Goal: Information Seeking & Learning: Compare options

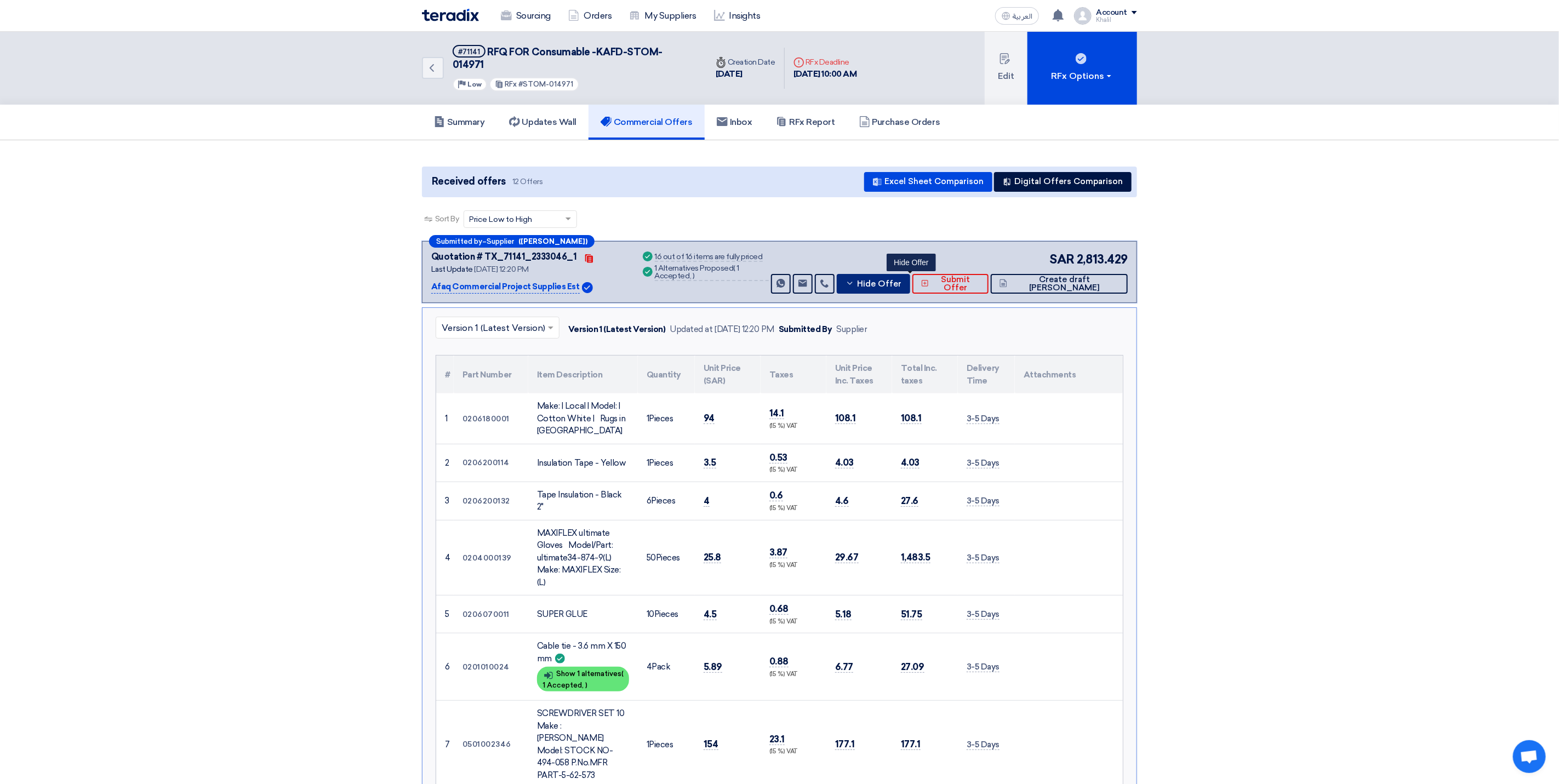
click at [855, 279] on icon at bounding box center [850, 283] width 9 height 9
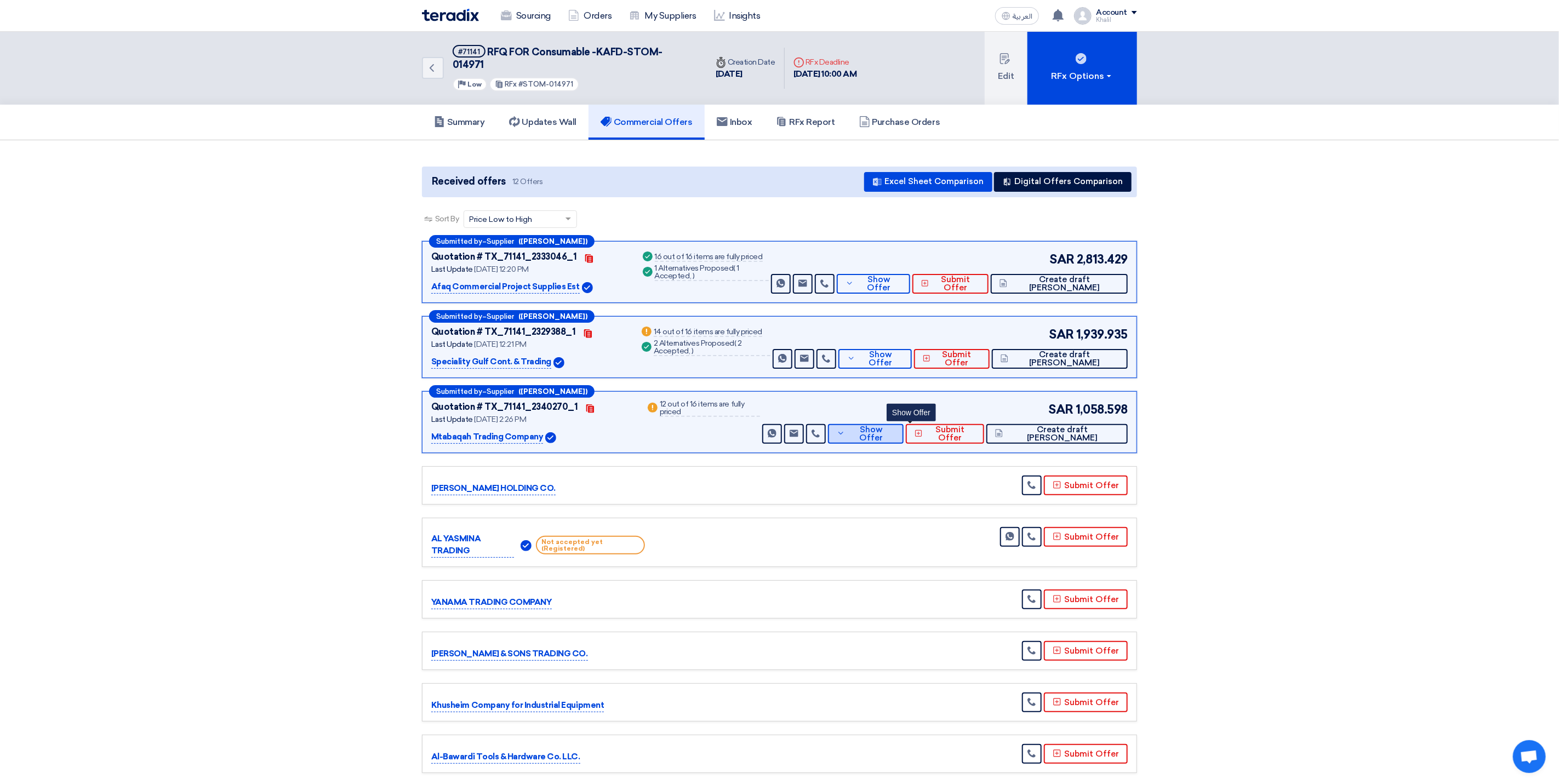
click at [843, 433] on use at bounding box center [840, 433] width 5 height 3
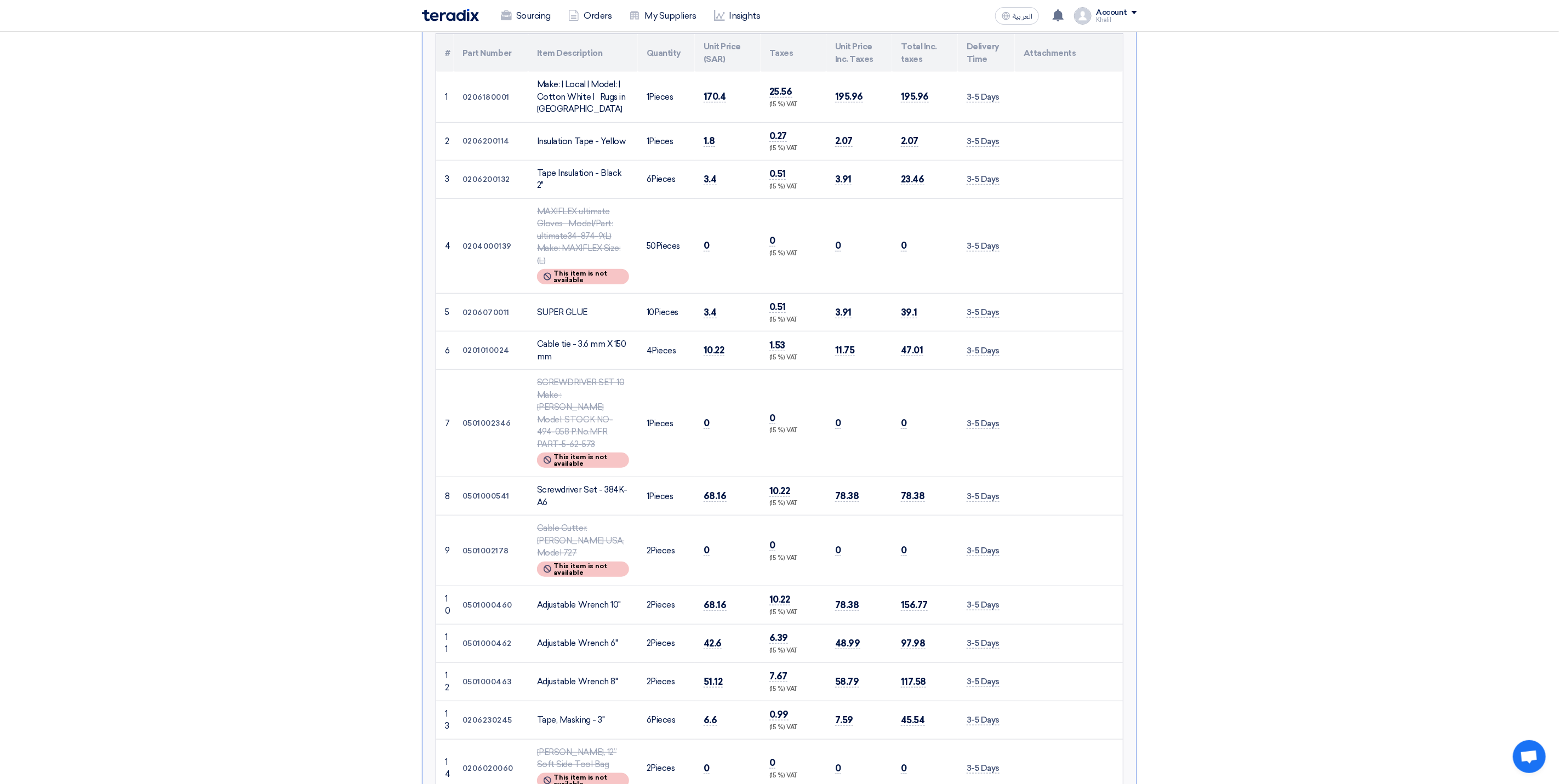
scroll to position [164, 0]
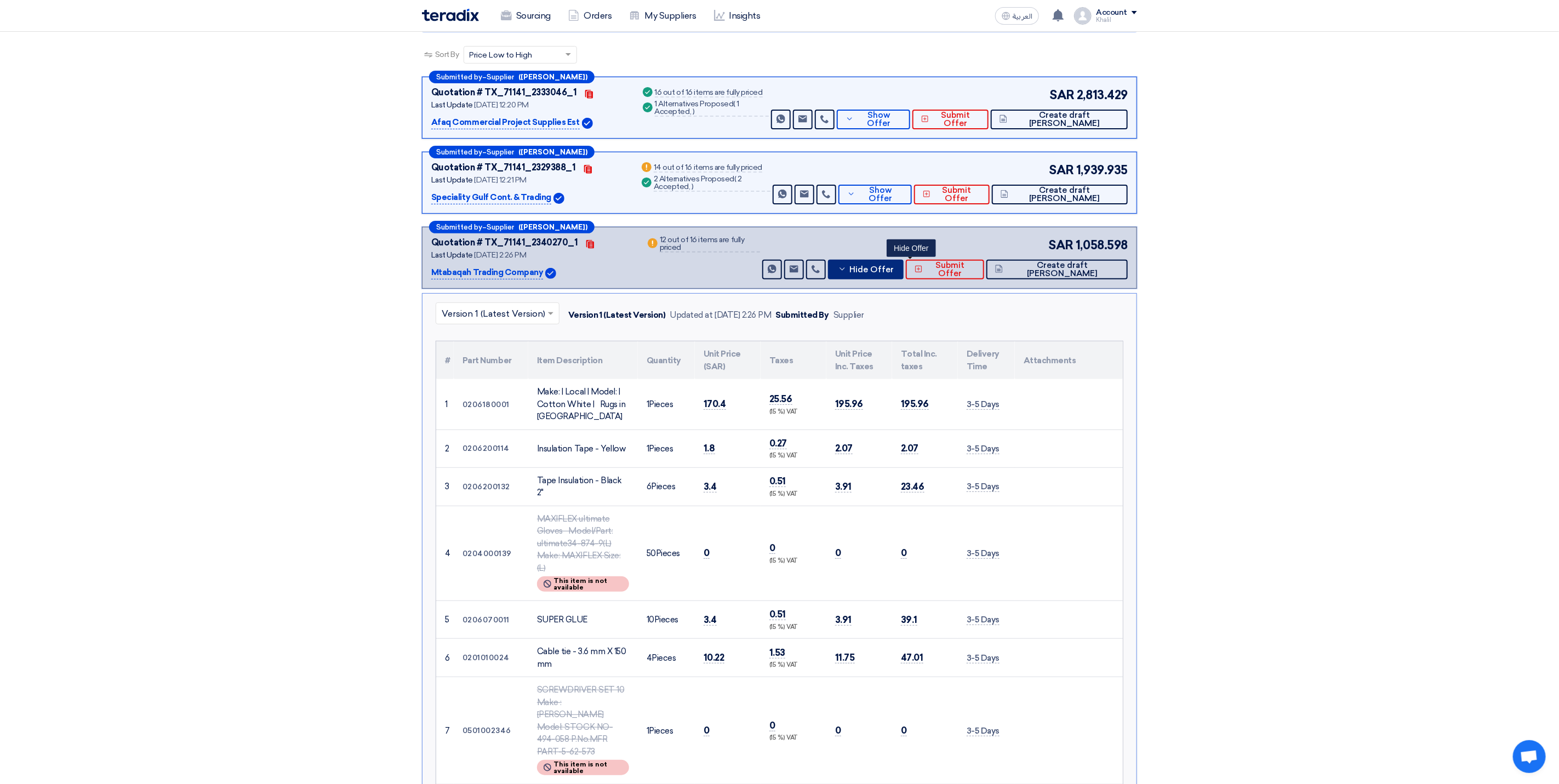
click at [847, 265] on icon at bounding box center [842, 268] width 9 height 9
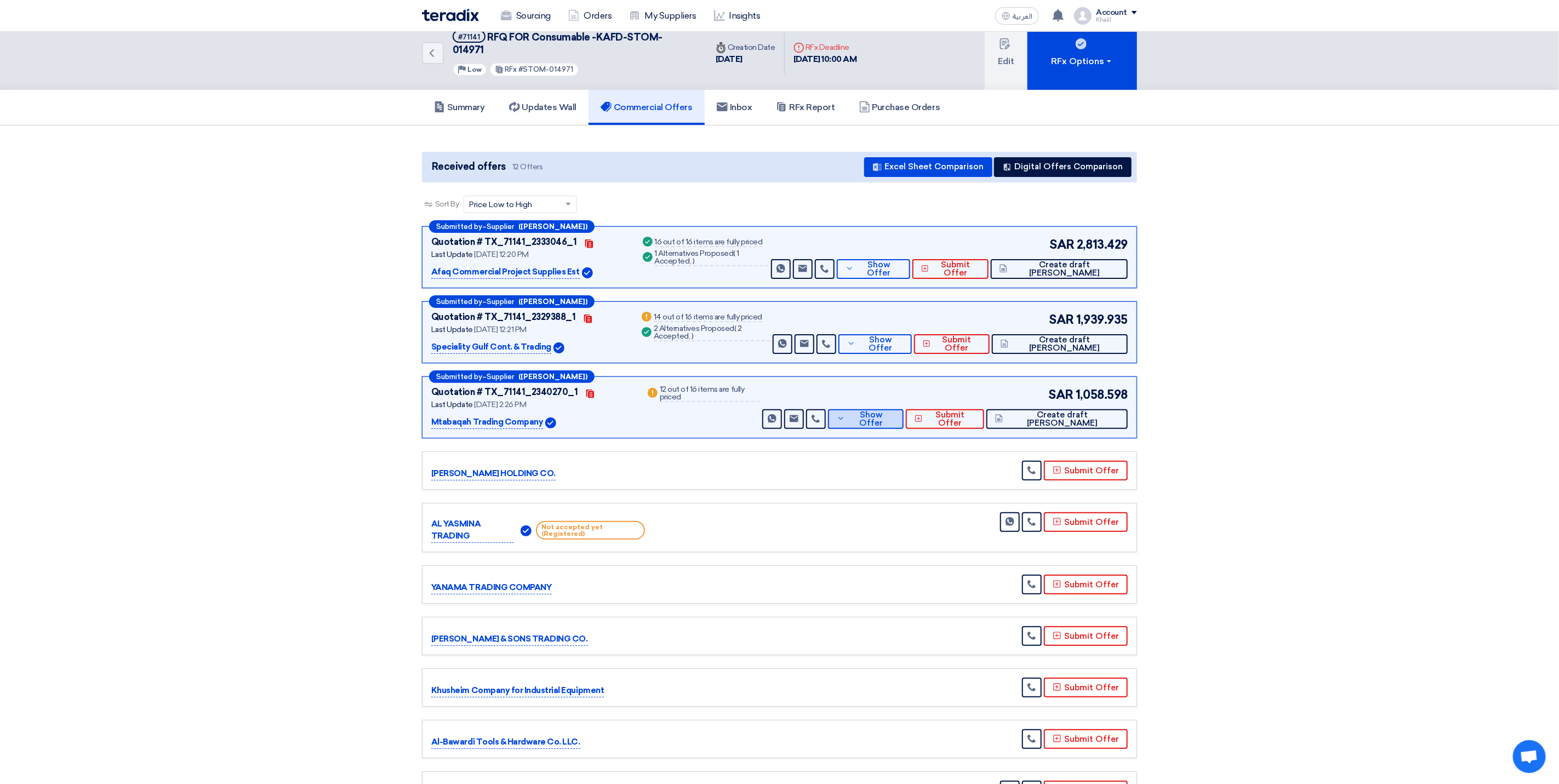
scroll to position [0, 0]
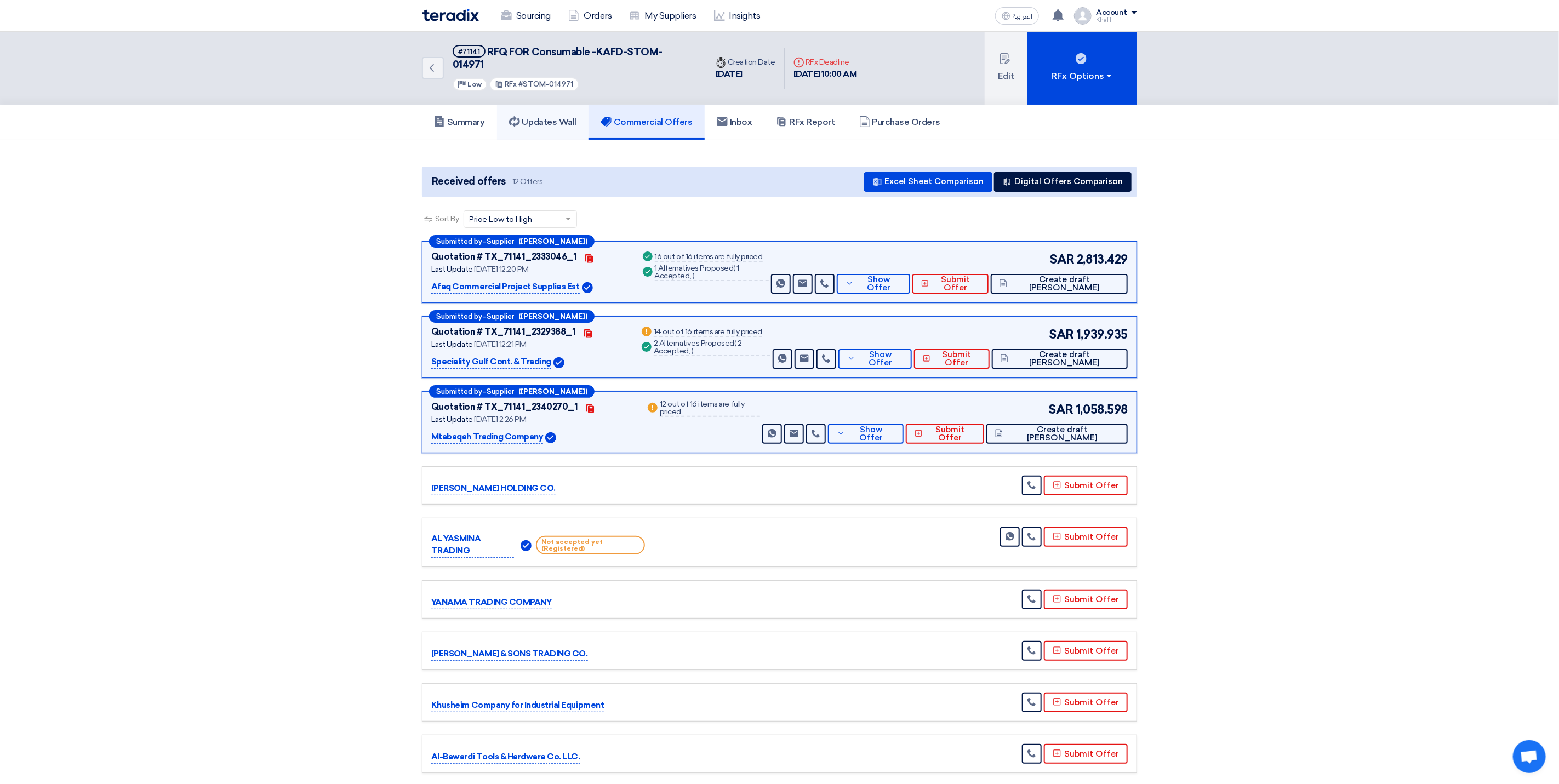
click at [541, 117] on h5 "Updates Wall" at bounding box center [542, 122] width 67 height 11
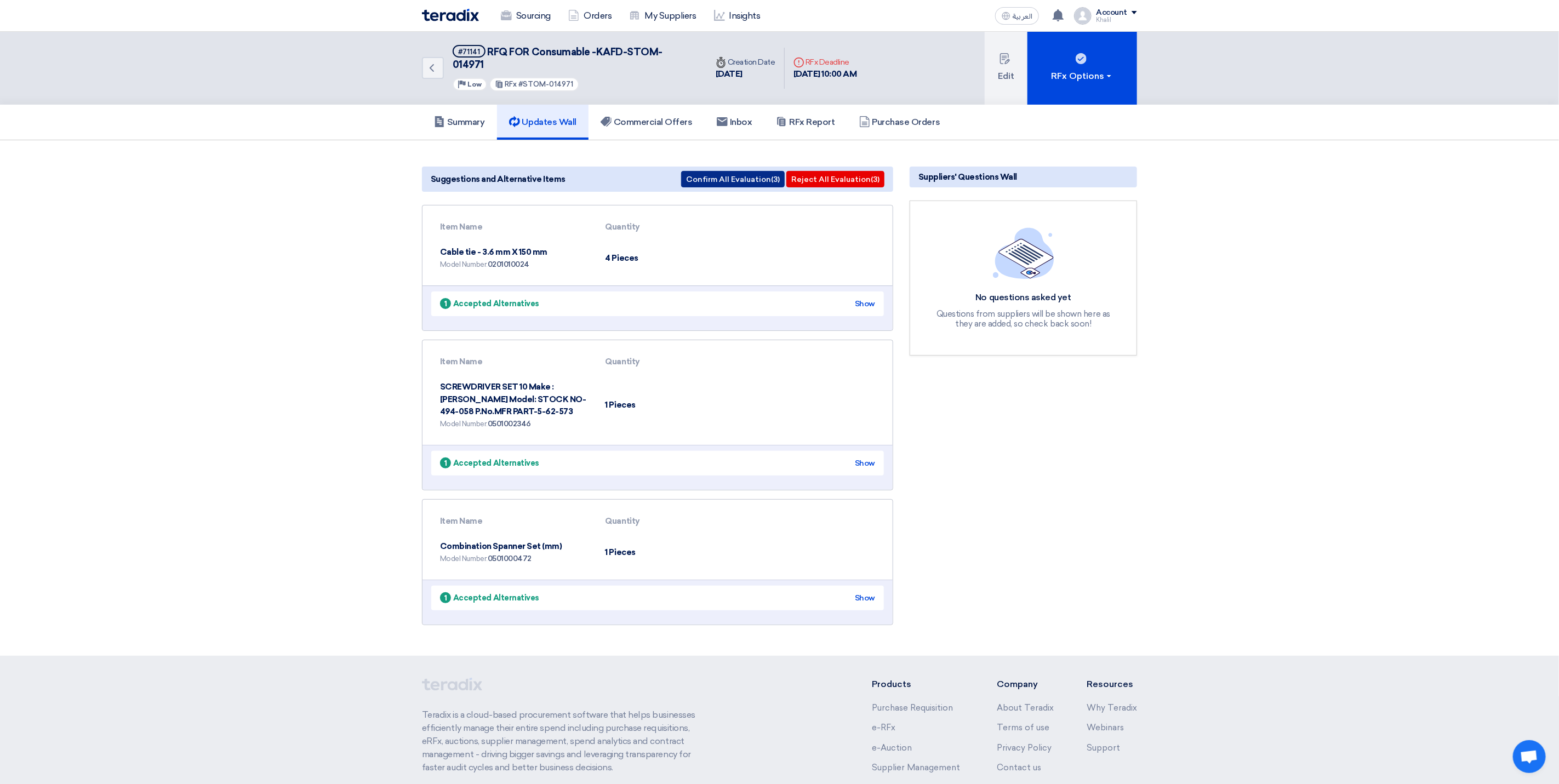
click at [753, 171] on button "Confirm All Evaluation (3)" at bounding box center [733, 179] width 104 height 17
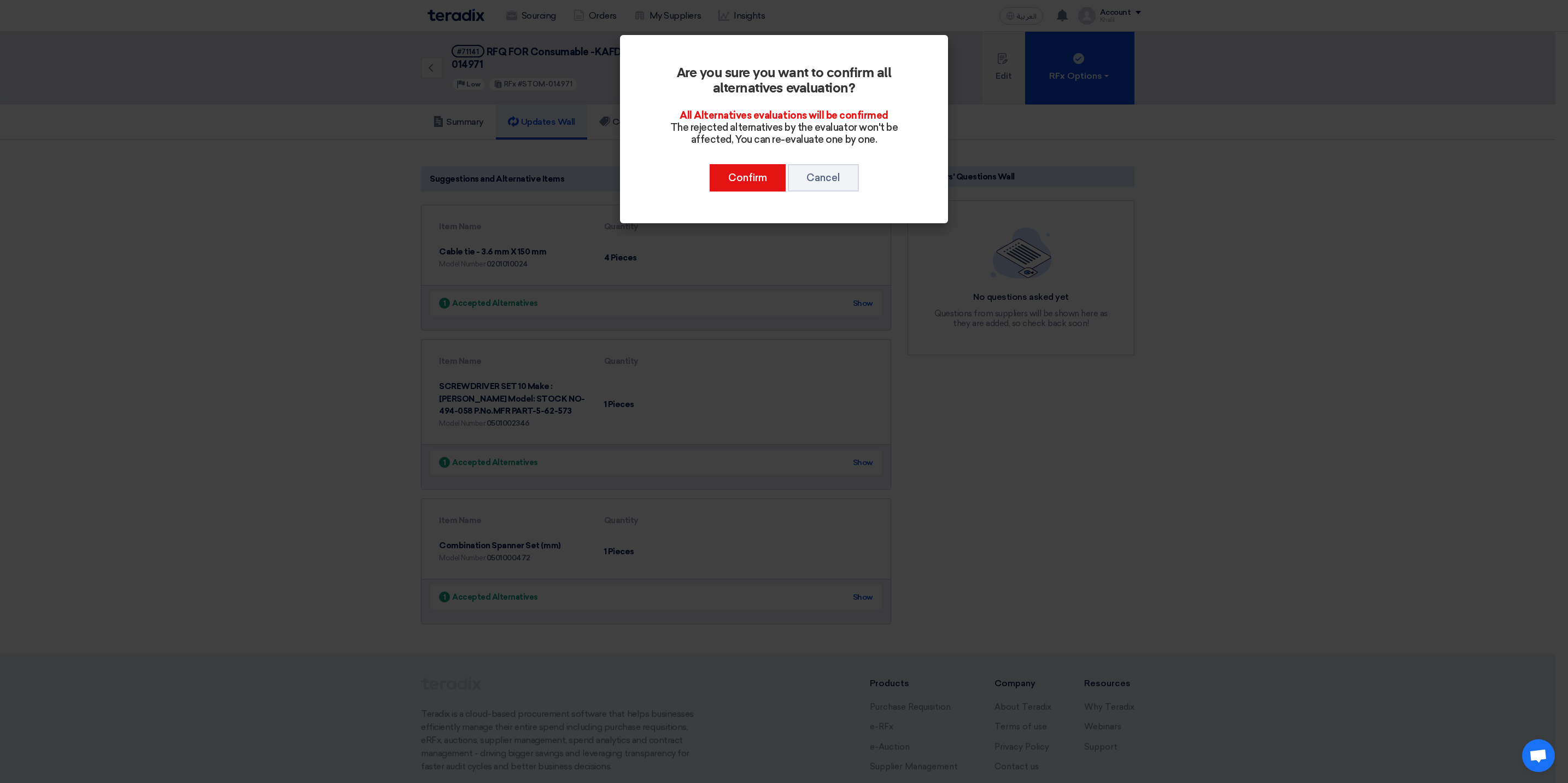
click at [1123, 380] on modal-container "Are you sure you want to confirm all alternatives evaluation? All Alternatives …" at bounding box center [784, 391] width 1568 height 783
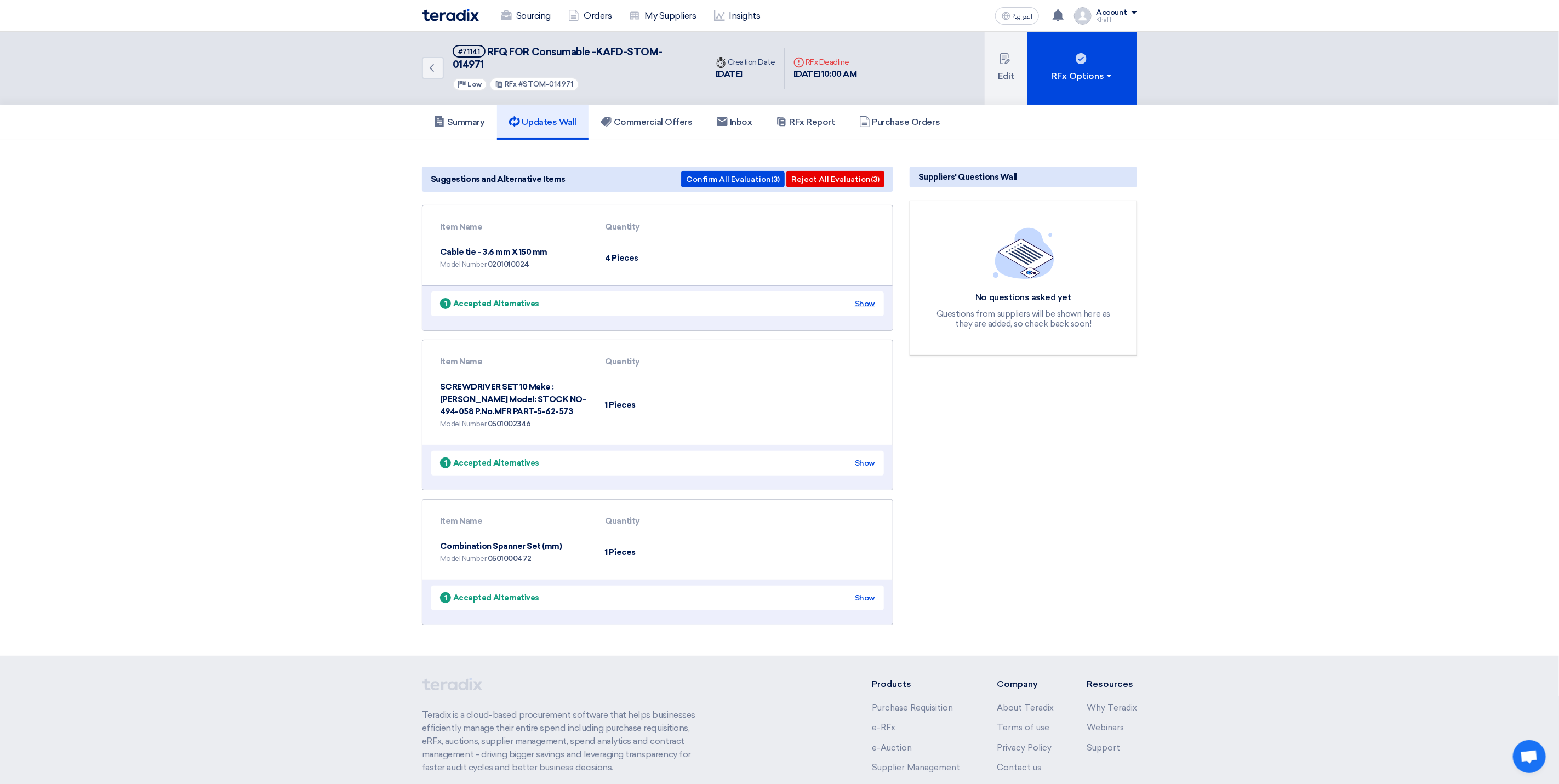
click at [864, 298] on div "Show" at bounding box center [864, 304] width 21 height 12
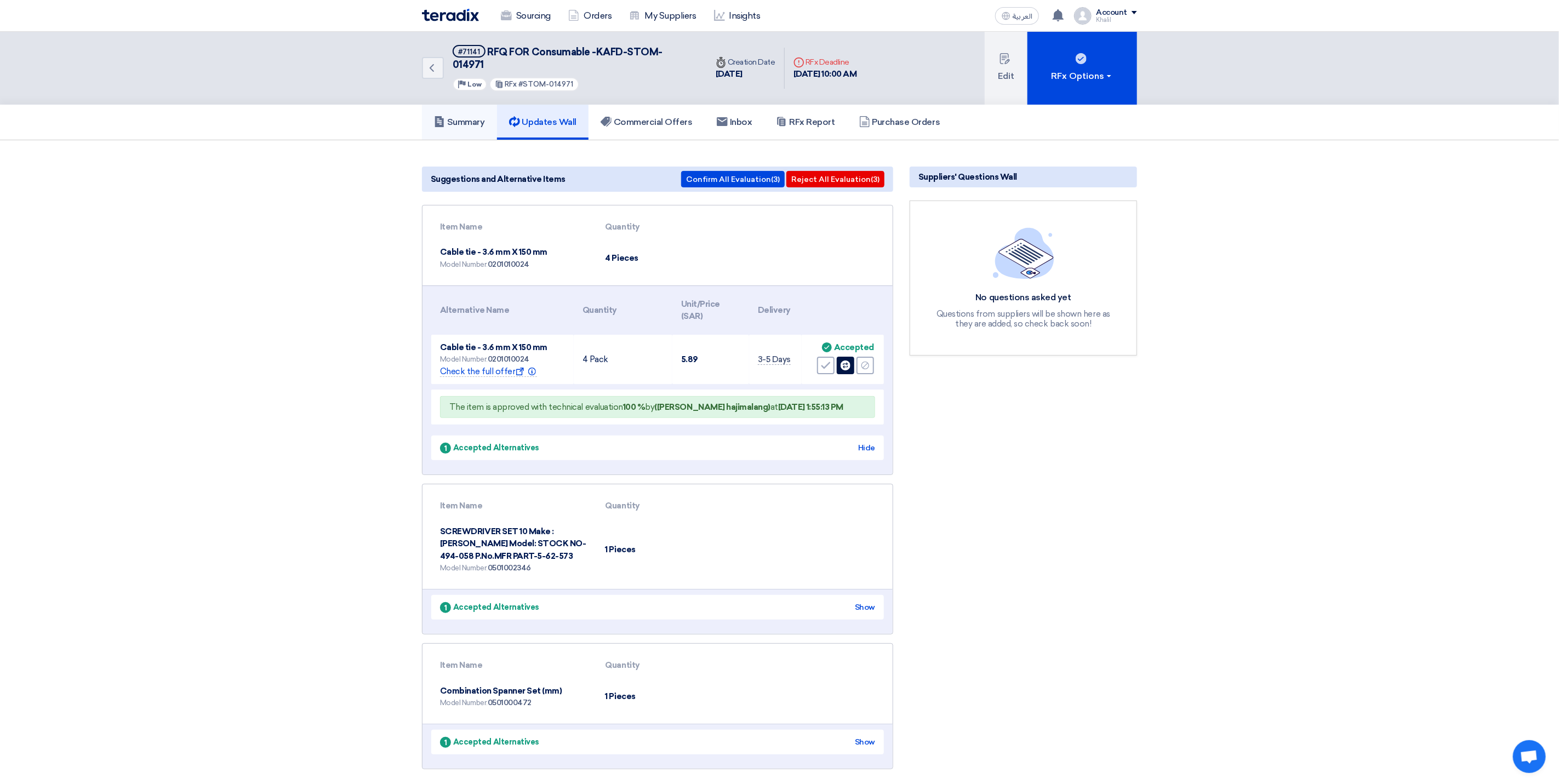
click at [470, 117] on h5 "Summary" at bounding box center [459, 122] width 51 height 11
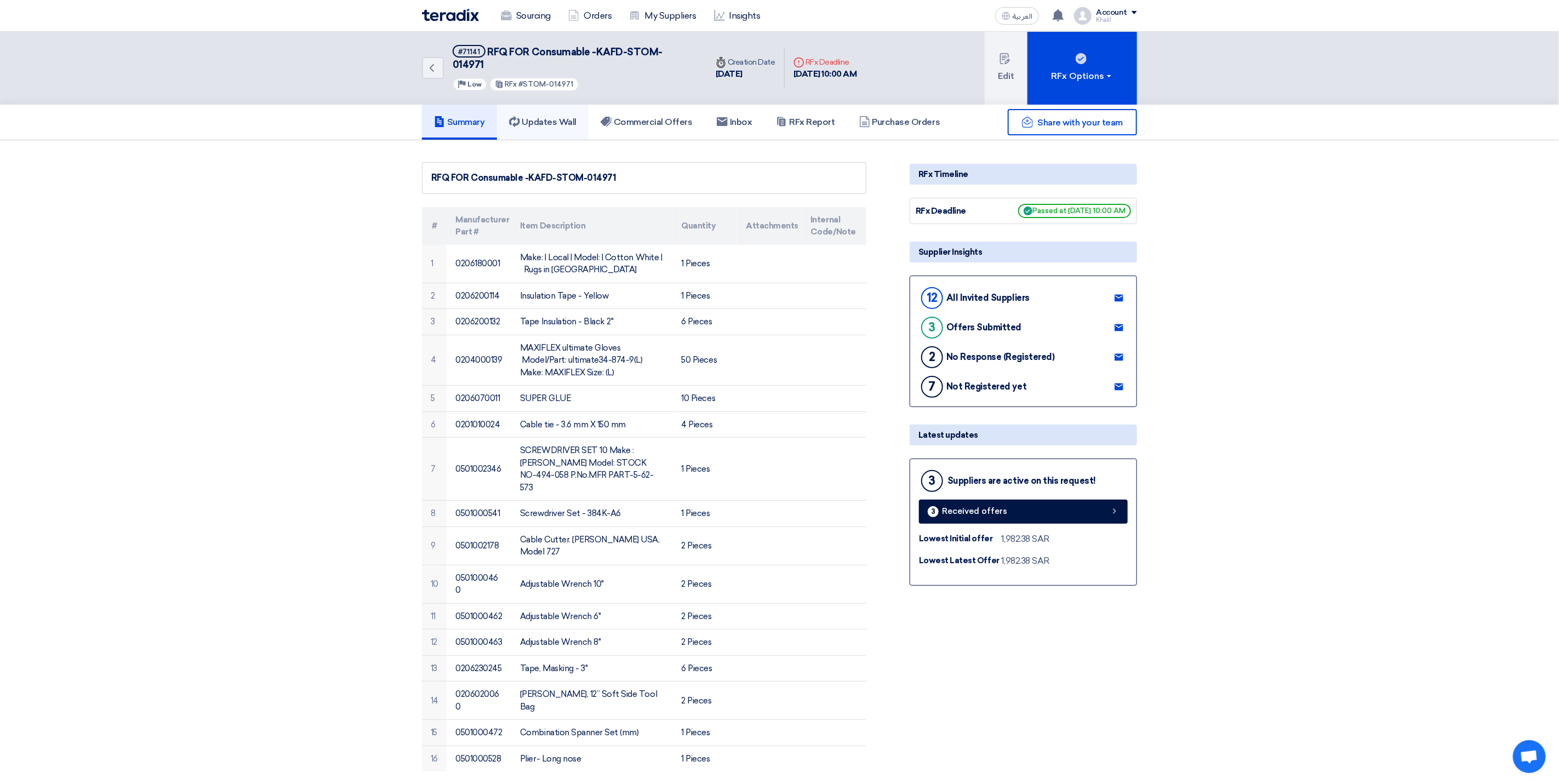
click at [553, 117] on h5 "Updates Wall" at bounding box center [542, 122] width 67 height 11
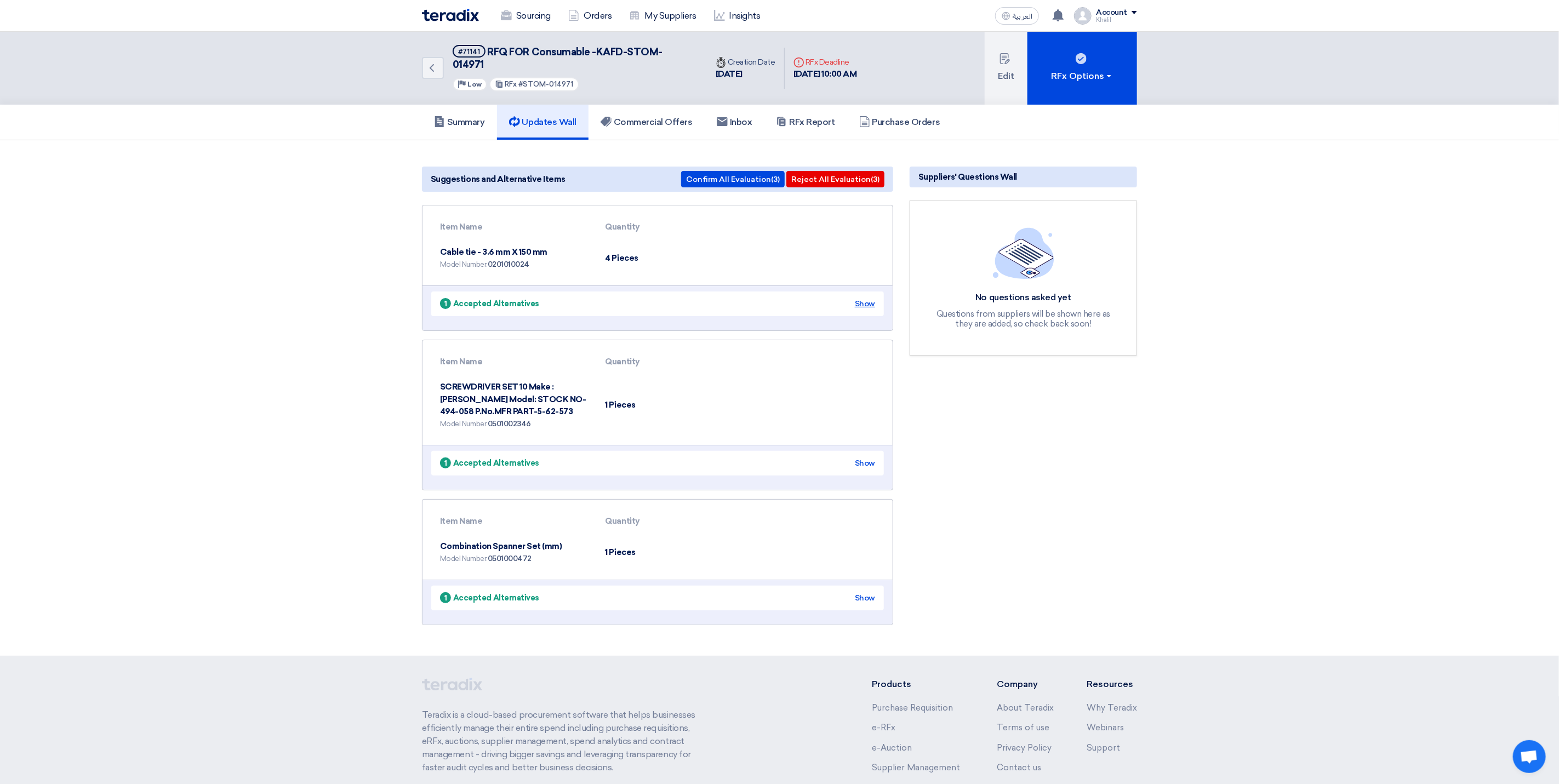
click at [861, 298] on div "Show" at bounding box center [864, 304] width 21 height 12
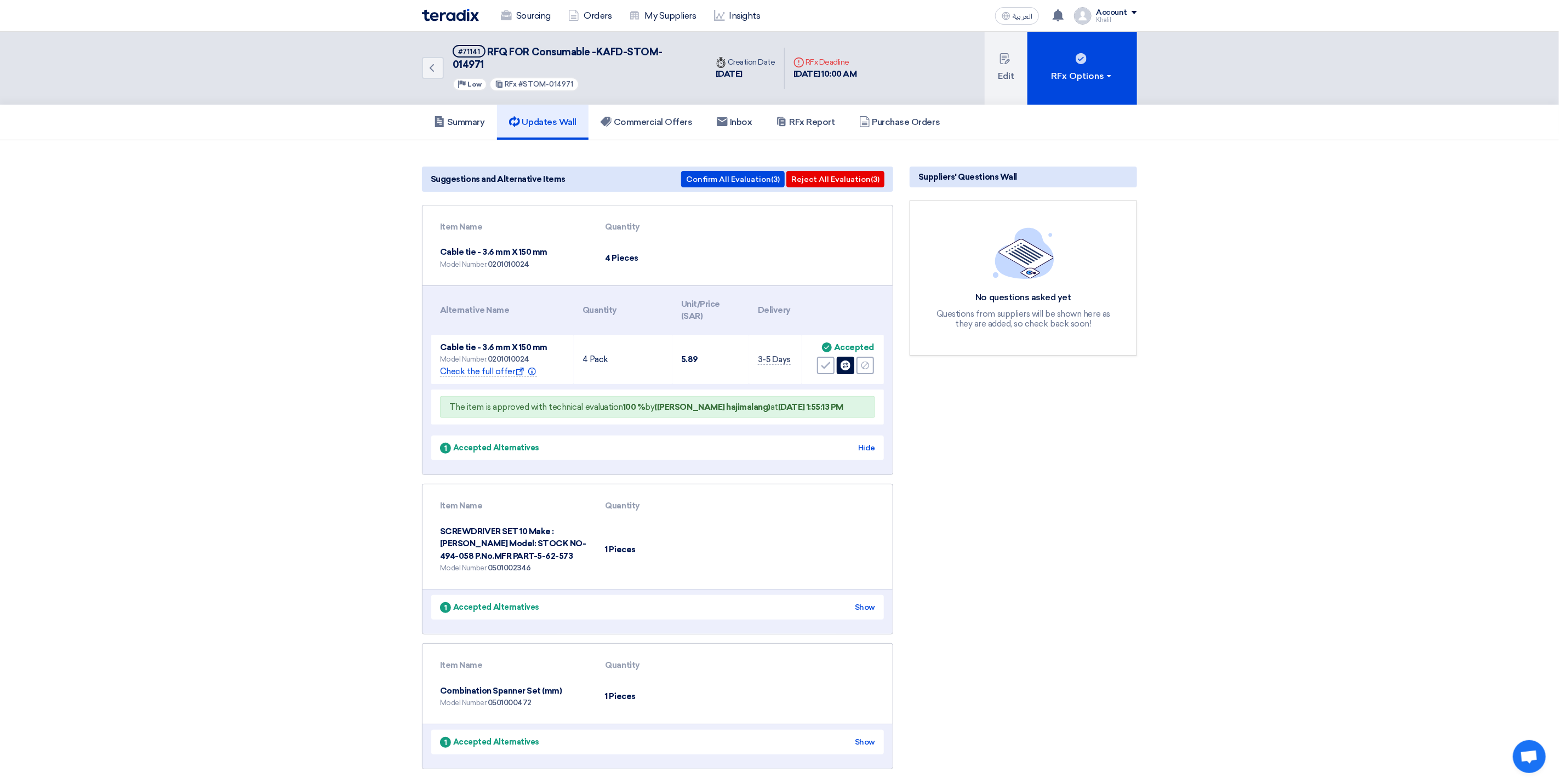
click at [527, 55] on span "RFQ FOR Consumable -KAFD-STOM-014971" at bounding box center [557, 58] width 210 height 24
click at [457, 117] on h5 "Summary" at bounding box center [459, 122] width 51 height 11
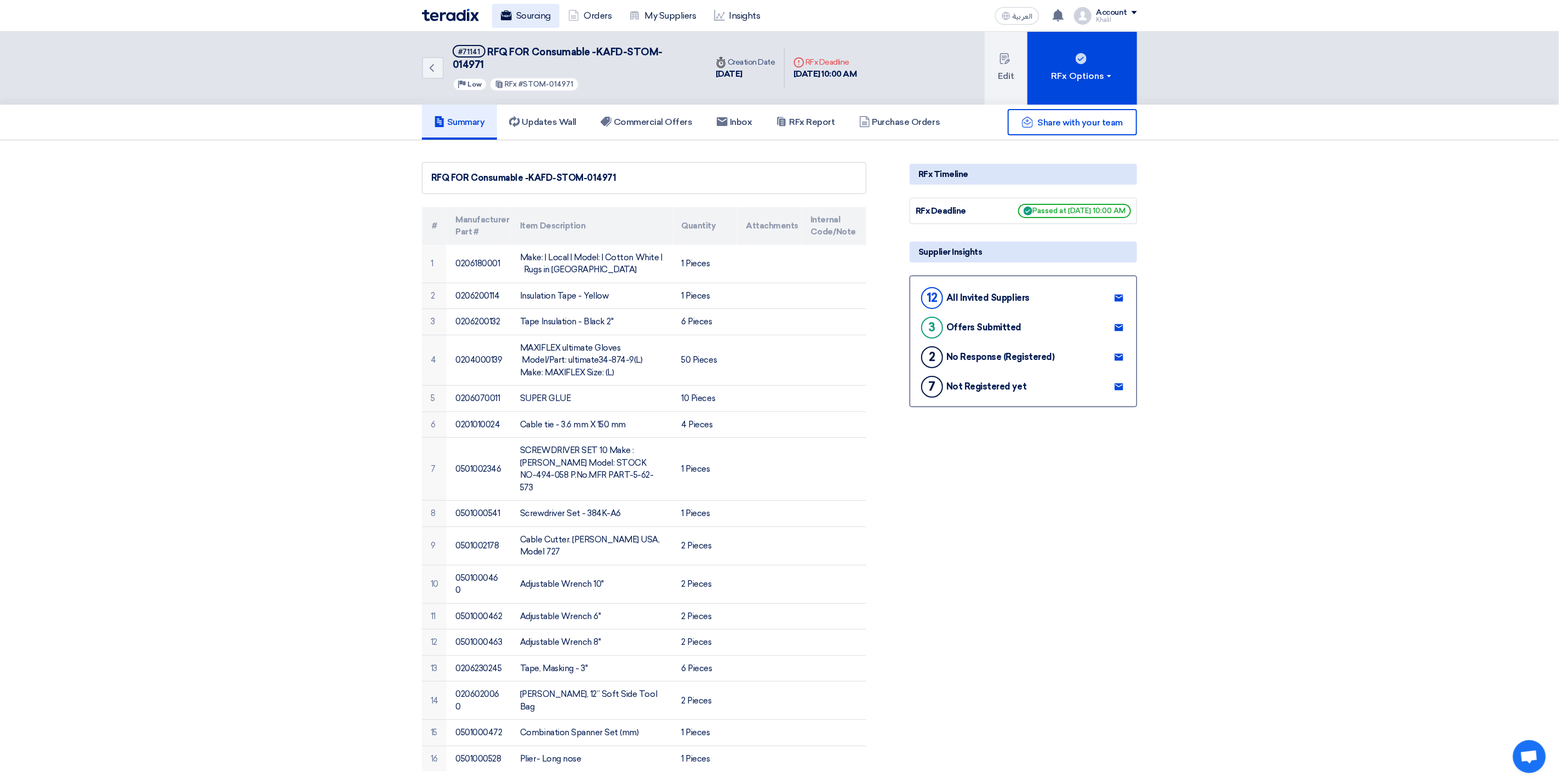
click at [518, 25] on link "Sourcing" at bounding box center [526, 16] width 67 height 24
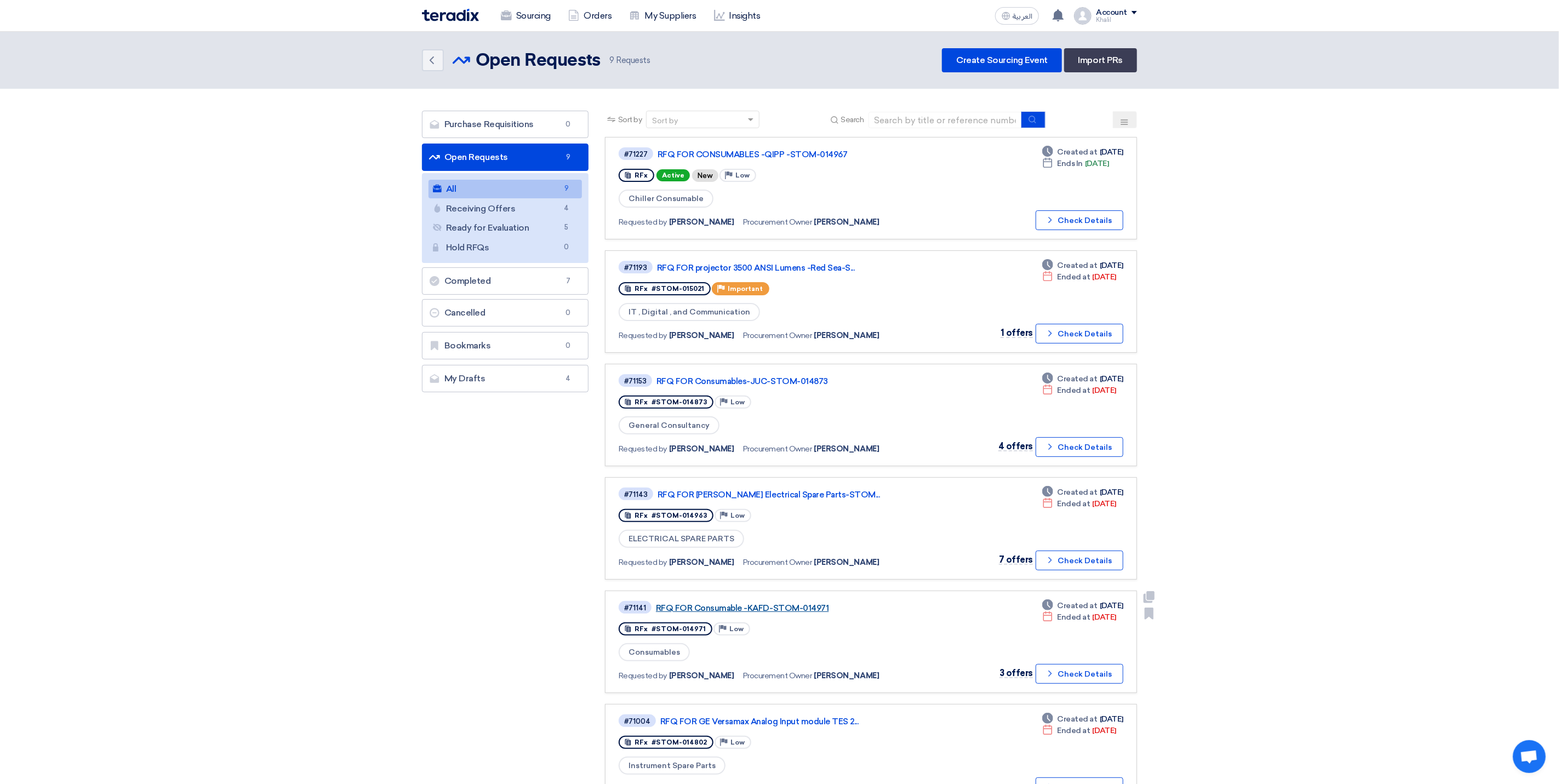
click at [788, 603] on link "RFQ FOR Consumable -KAFD-STOM-014971" at bounding box center [793, 608] width 274 height 10
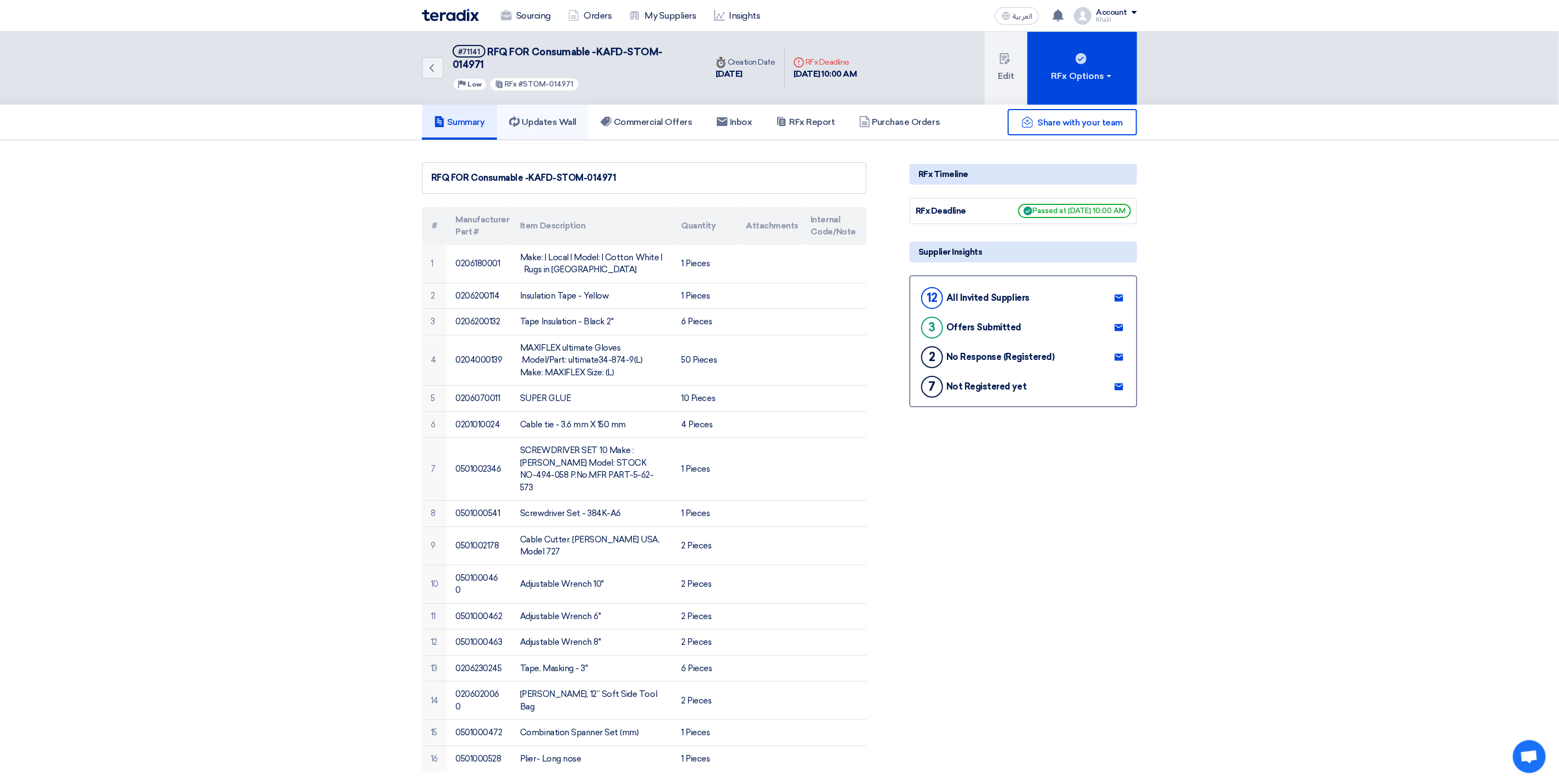
click at [558, 114] on link "Updates Wall" at bounding box center [543, 122] width 92 height 35
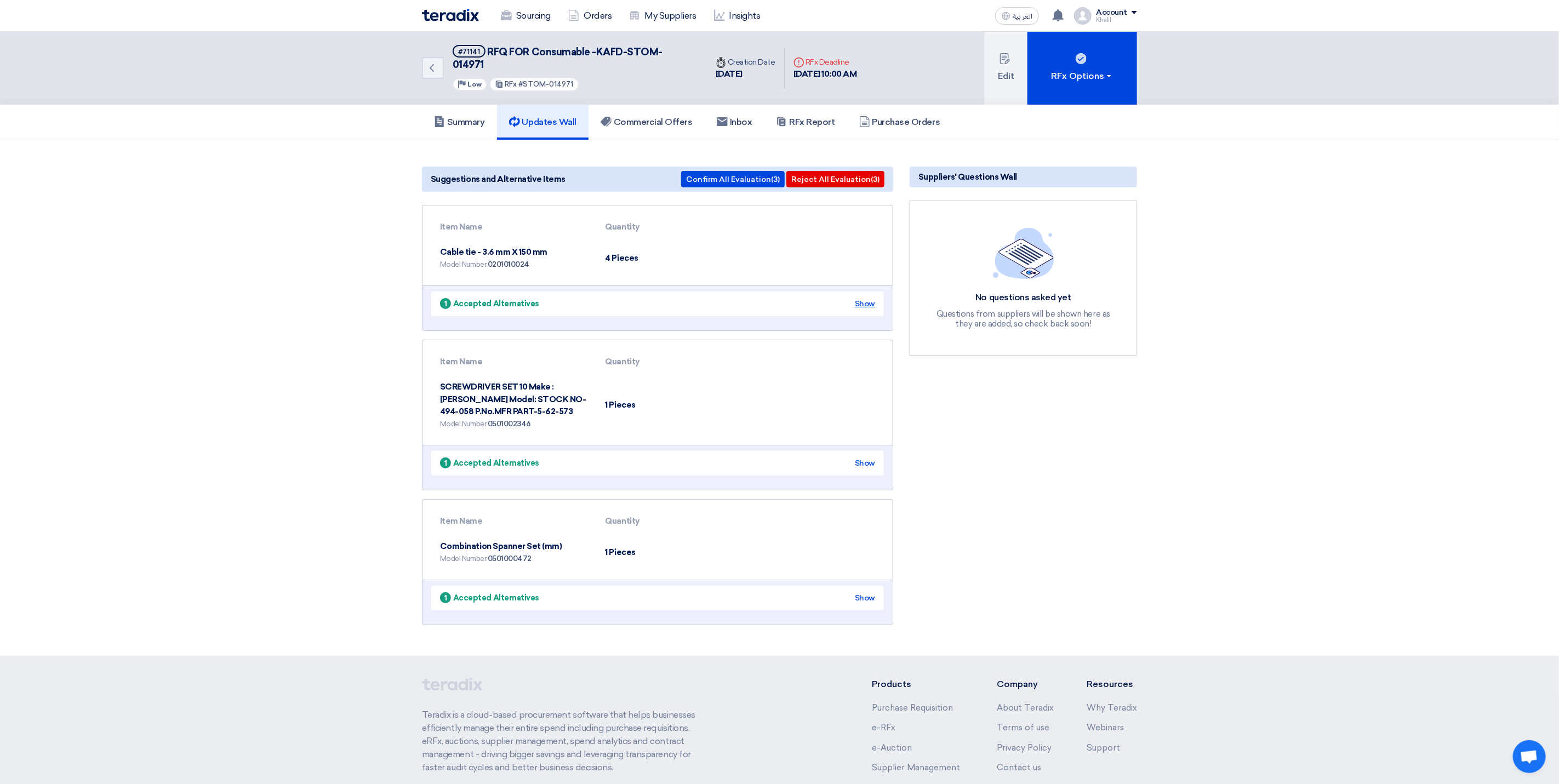
click at [867, 298] on div "Show" at bounding box center [864, 304] width 21 height 12
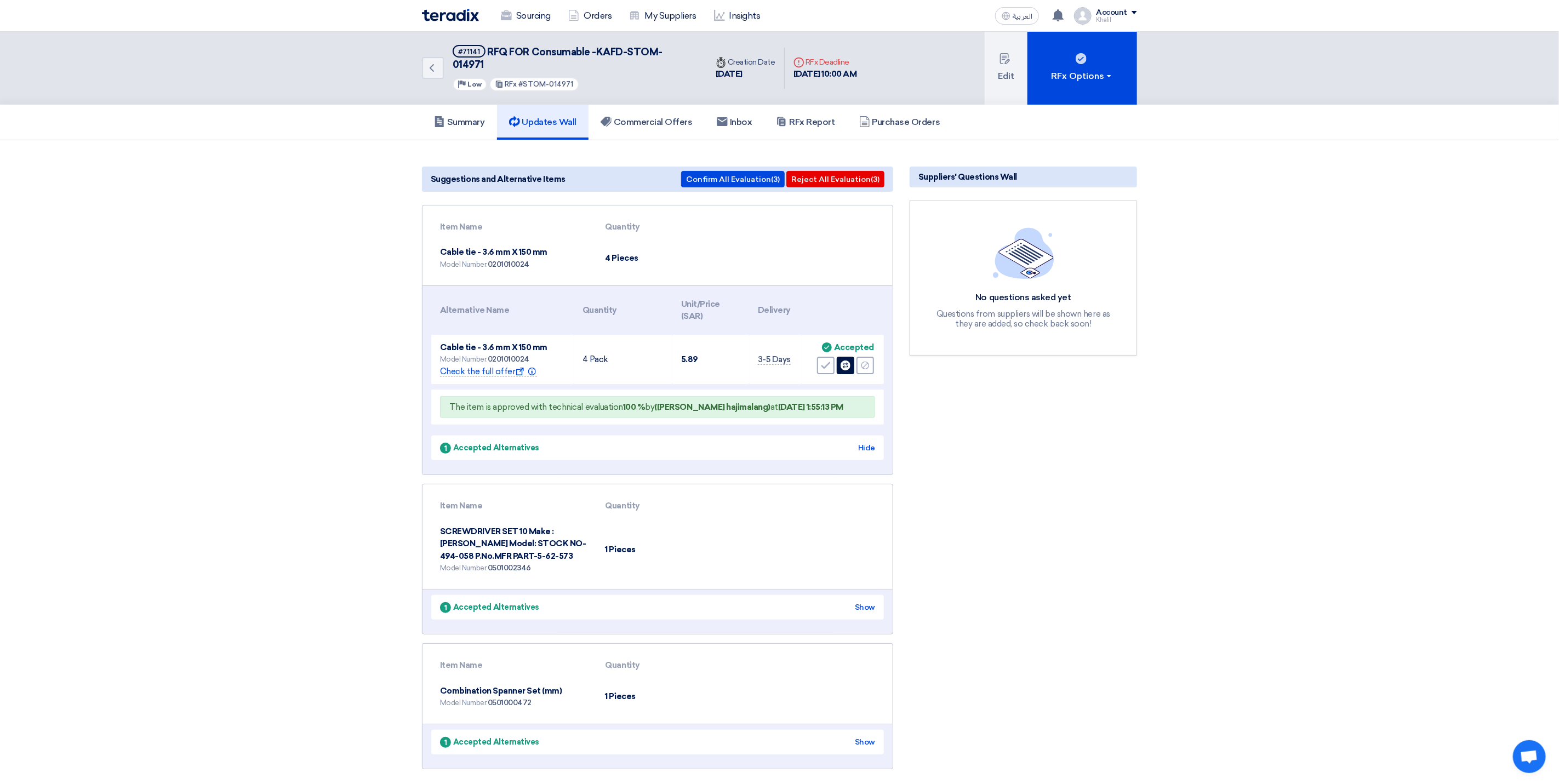
scroll to position [82, 0]
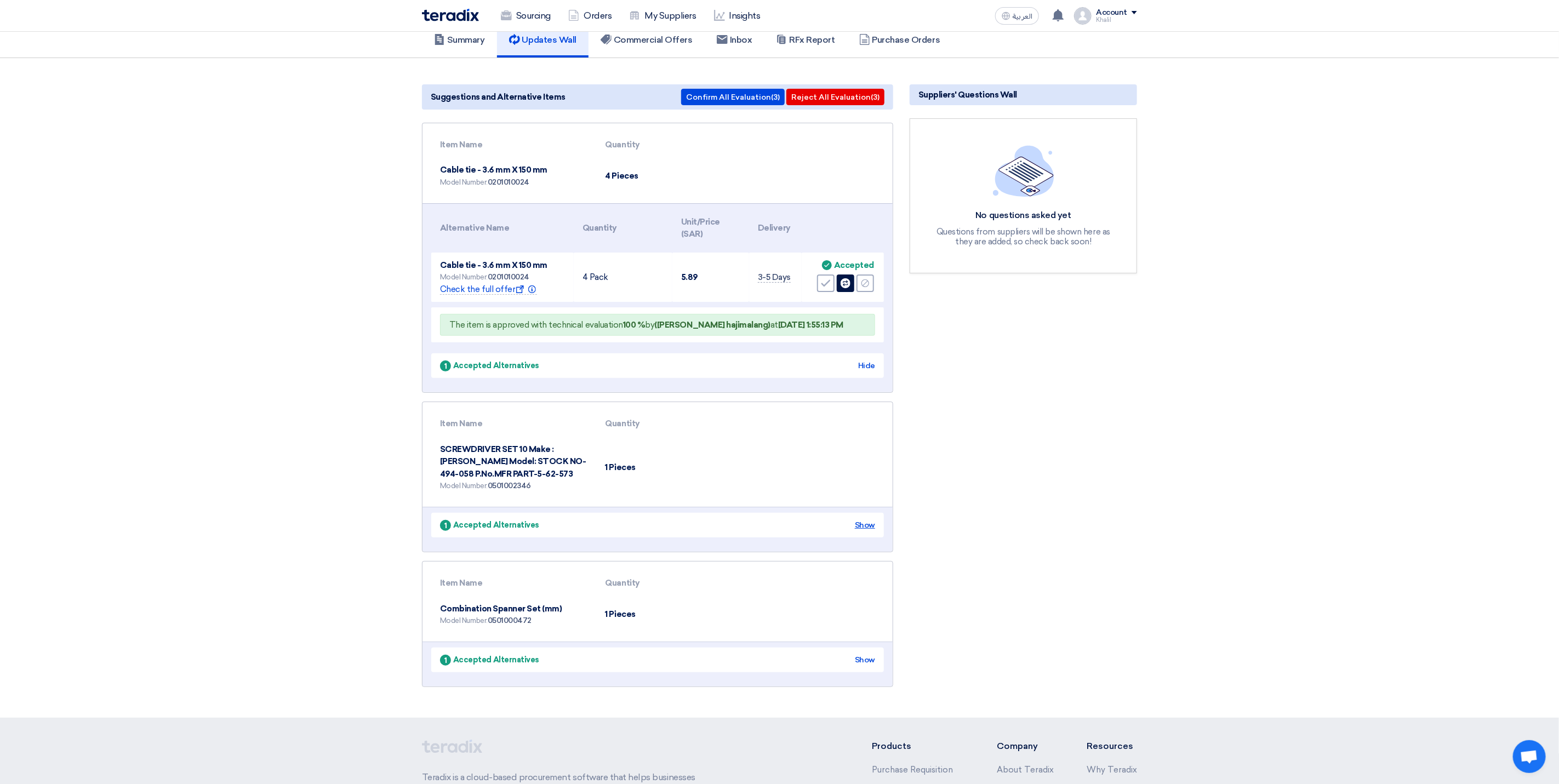
click at [857, 519] on div "Show" at bounding box center [864, 525] width 21 height 12
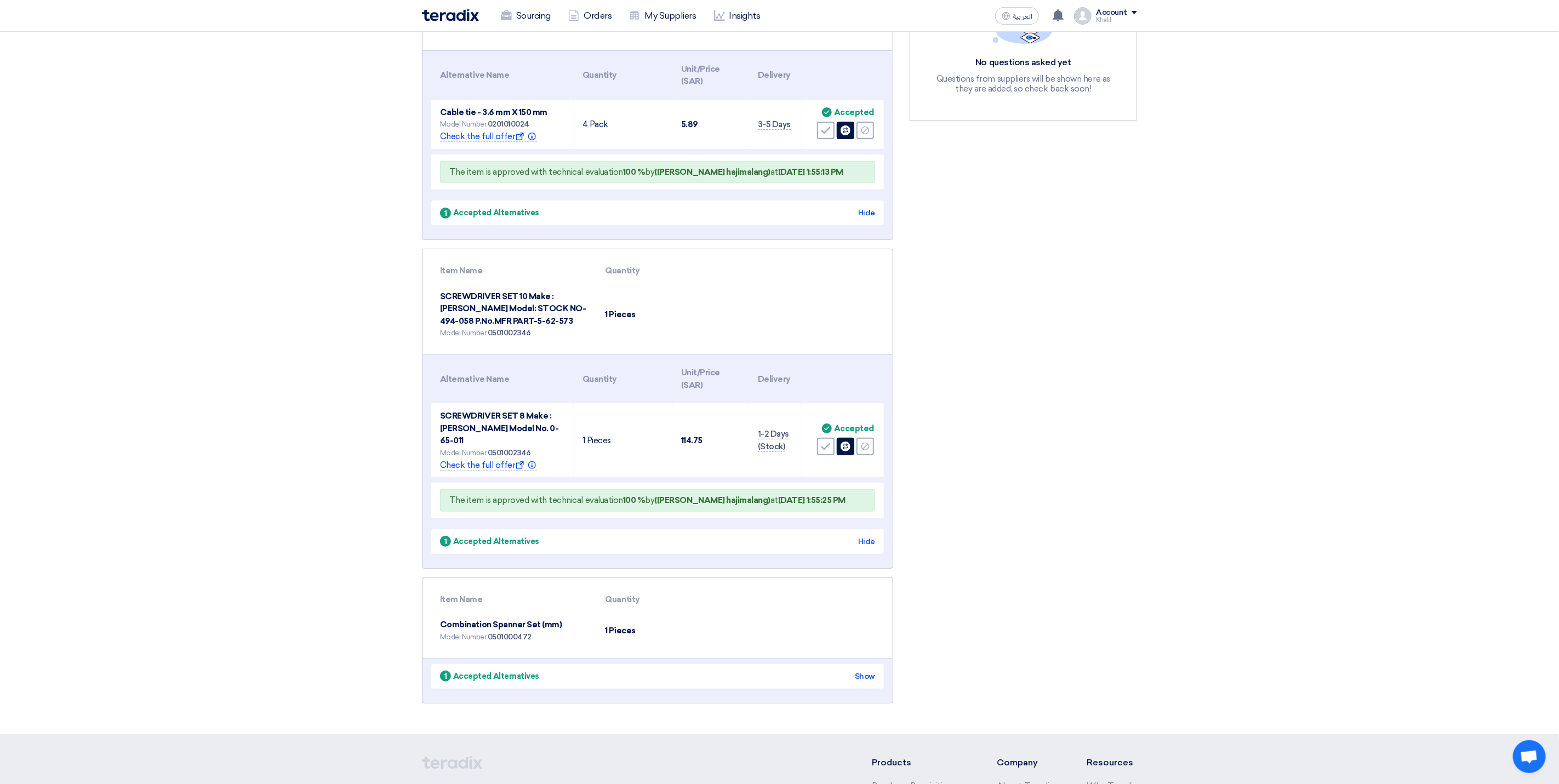
scroll to position [246, 0]
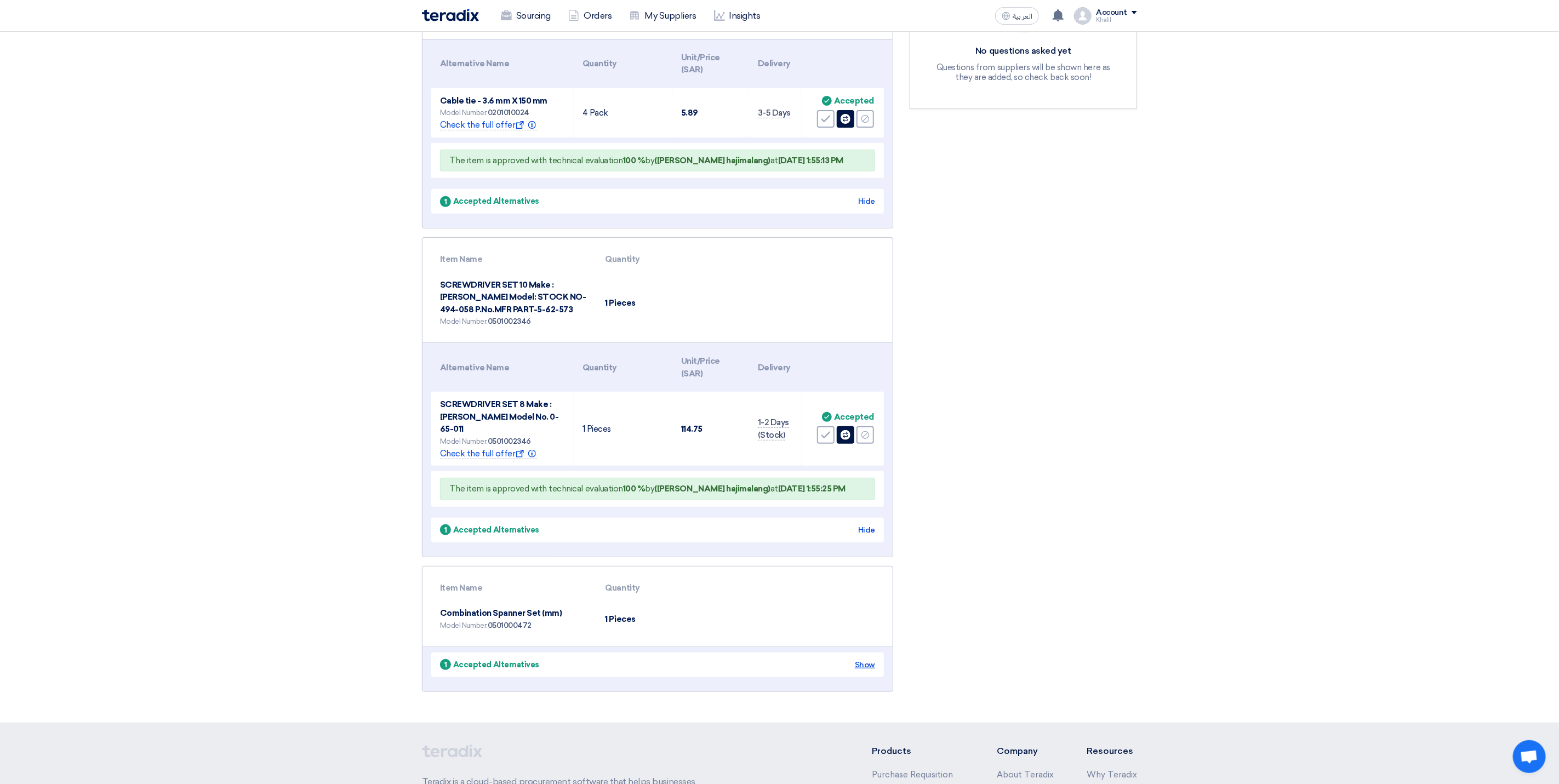
click at [864, 659] on div "Show" at bounding box center [864, 665] width 21 height 12
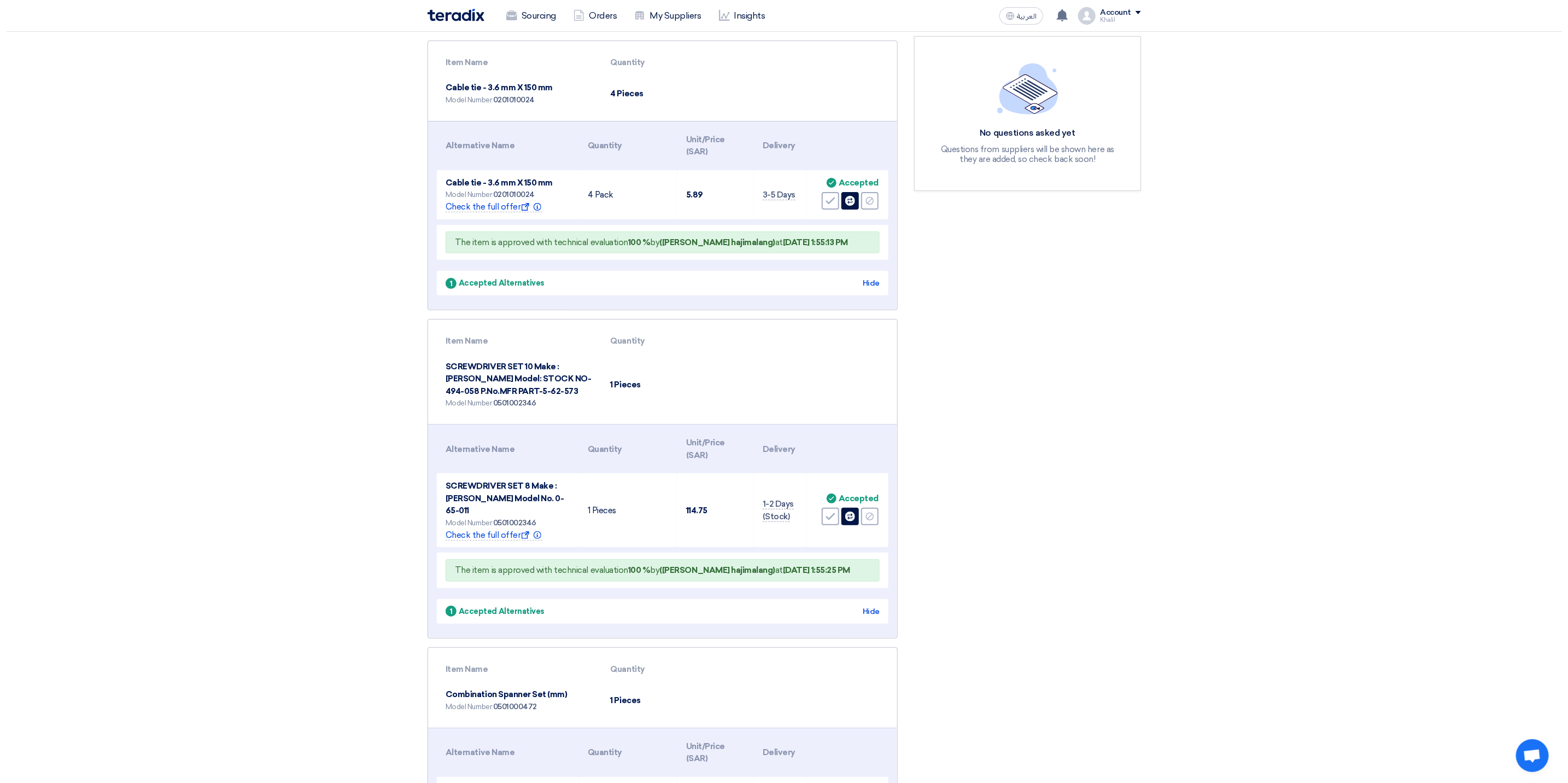
scroll to position [0, 0]
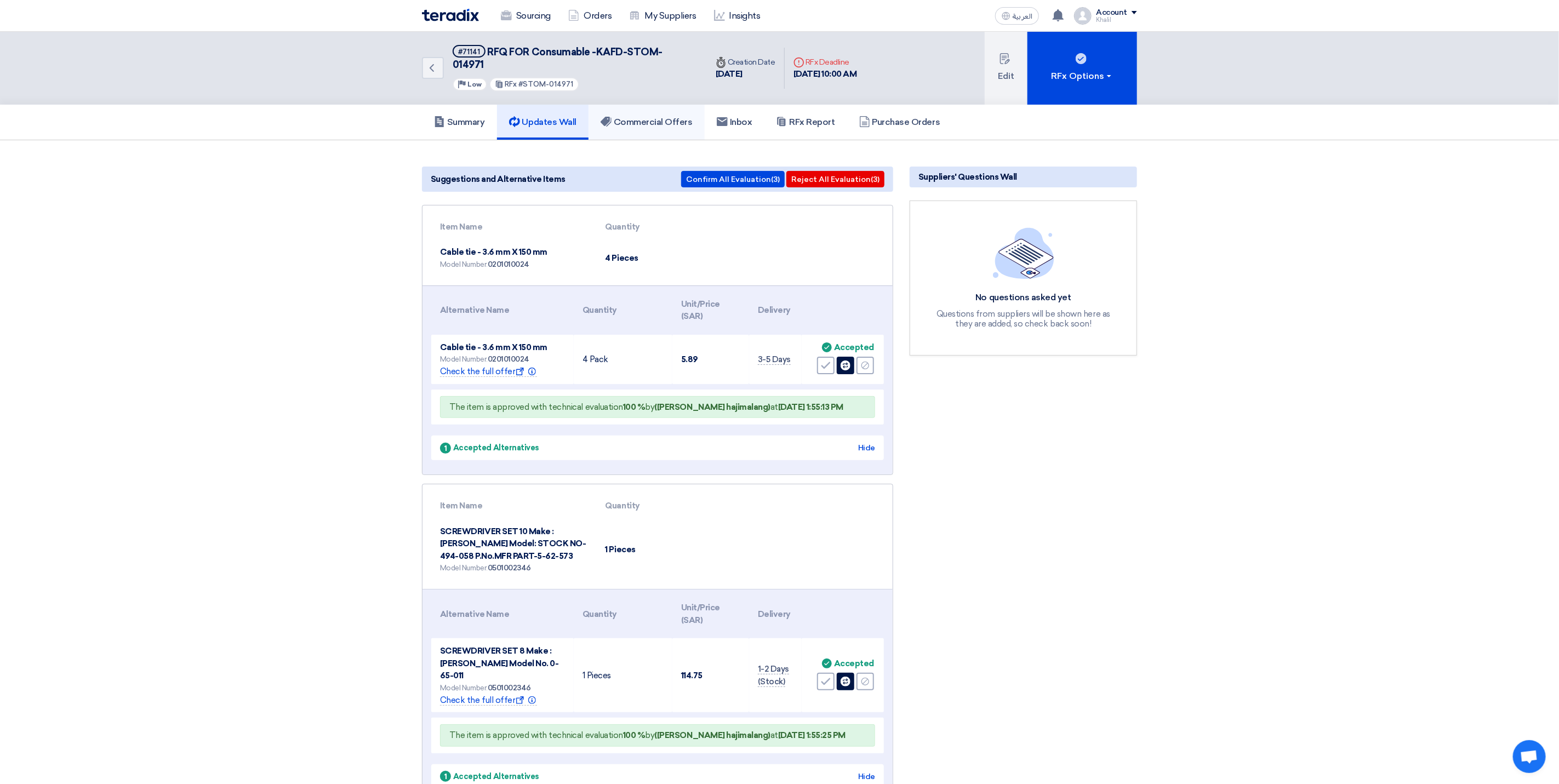
click at [631, 117] on h5 "Commercial Offers" at bounding box center [647, 122] width 92 height 11
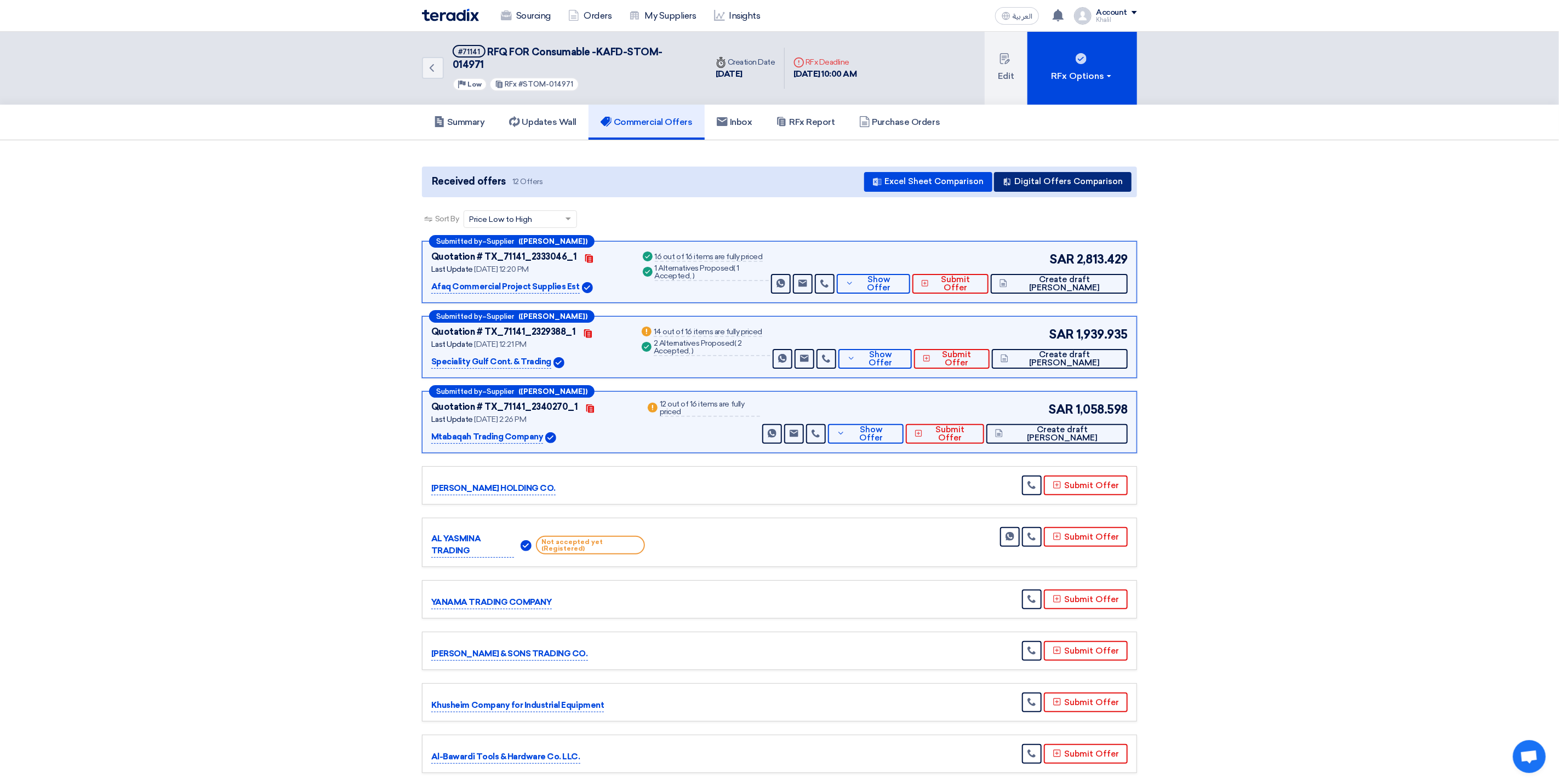
click at [1035, 172] on button "Digital Offers Comparison" at bounding box center [1063, 182] width 138 height 20
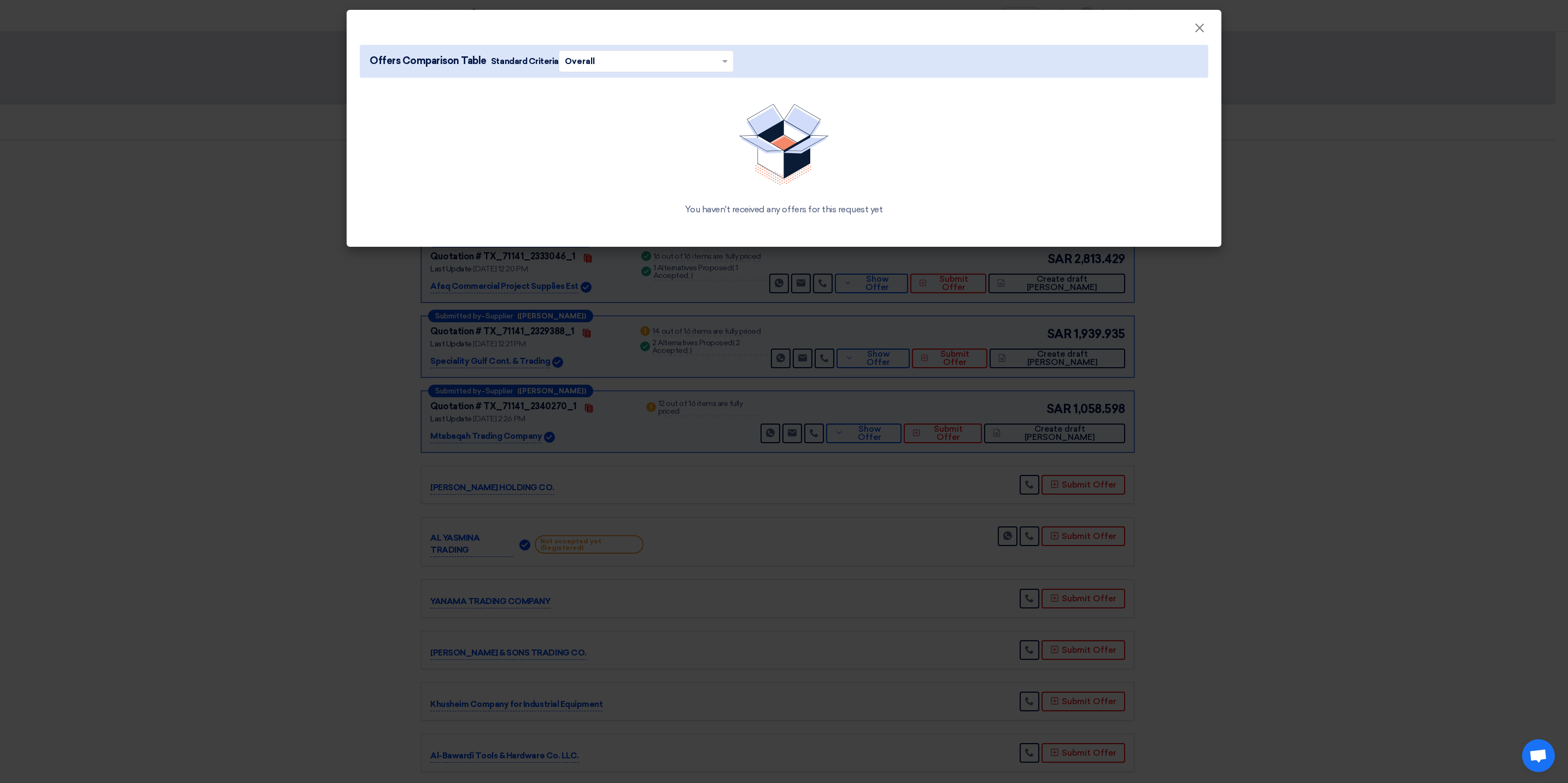
click at [720, 58] on span at bounding box center [726, 61] width 14 height 12
click at [707, 83] on div "Overall" at bounding box center [646, 83] width 173 height 21
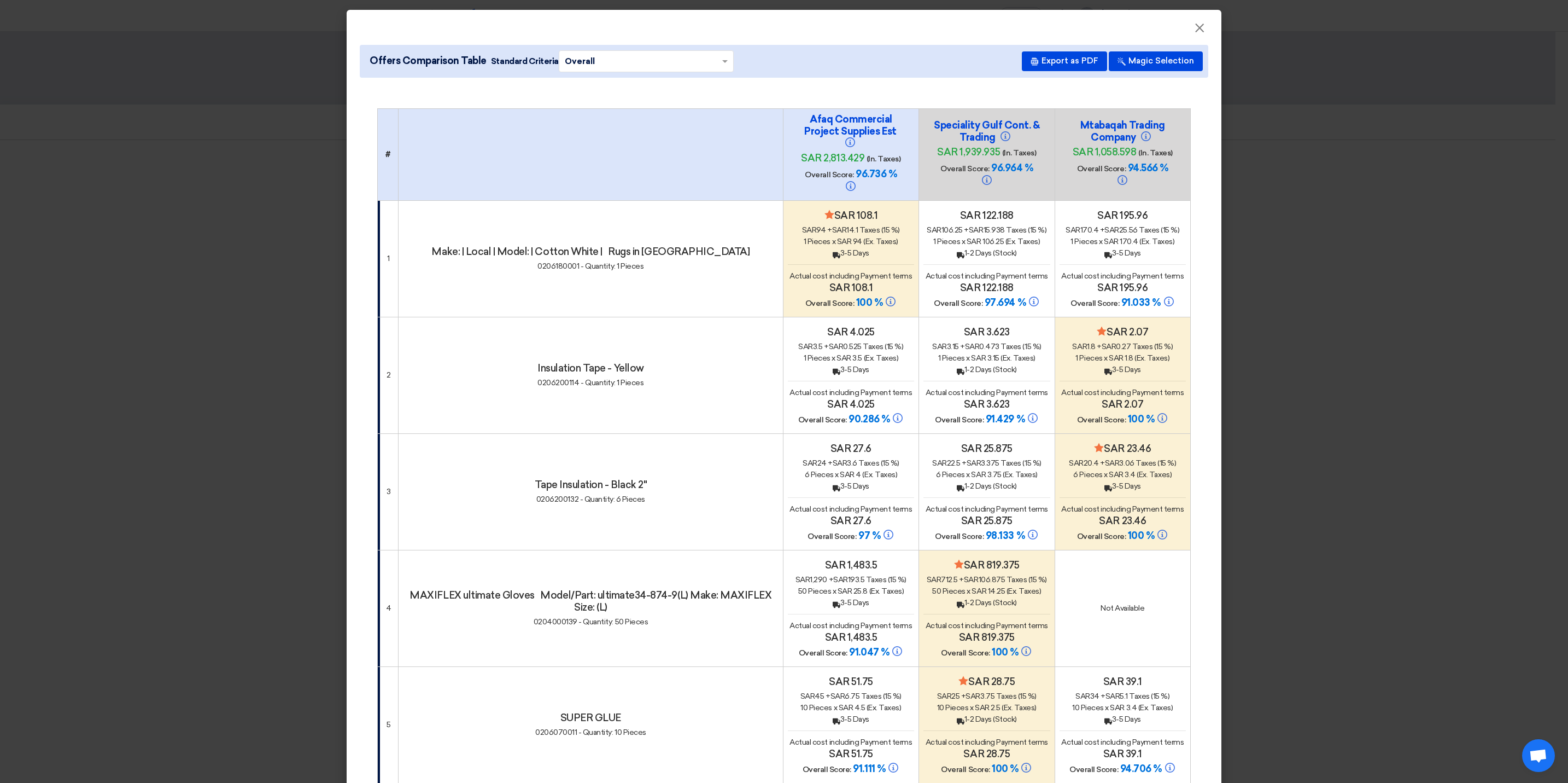
scroll to position [82, 0]
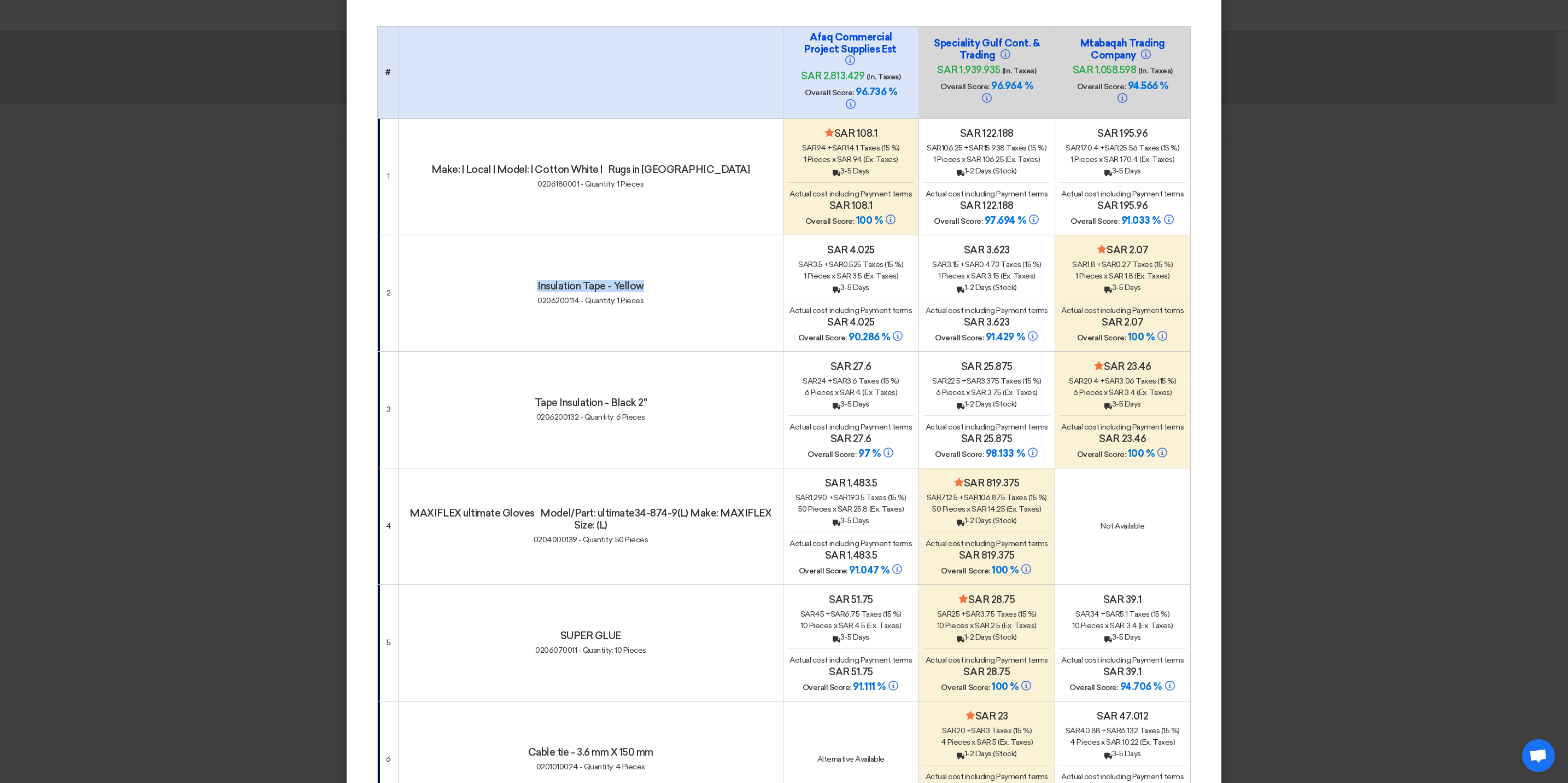
drag, startPoint x: 633, startPoint y: 268, endPoint x: 526, endPoint y: 274, distance: 107.2
click at [526, 280] on h4 "Insulation Tape - Yellow" at bounding box center [590, 286] width 375 height 12
copy h4 "Insulation Tape - Yellow"
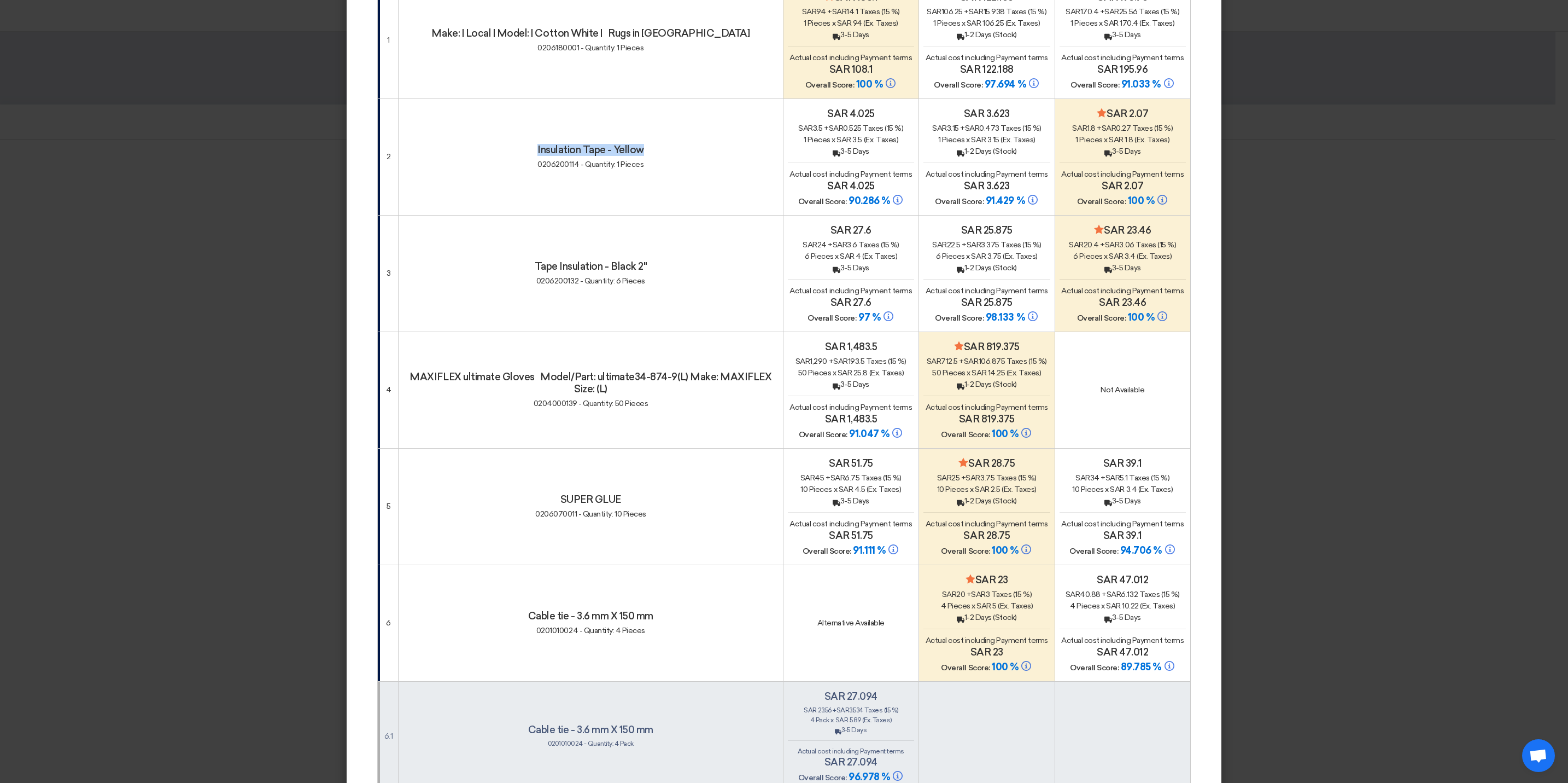
scroll to position [246, 0]
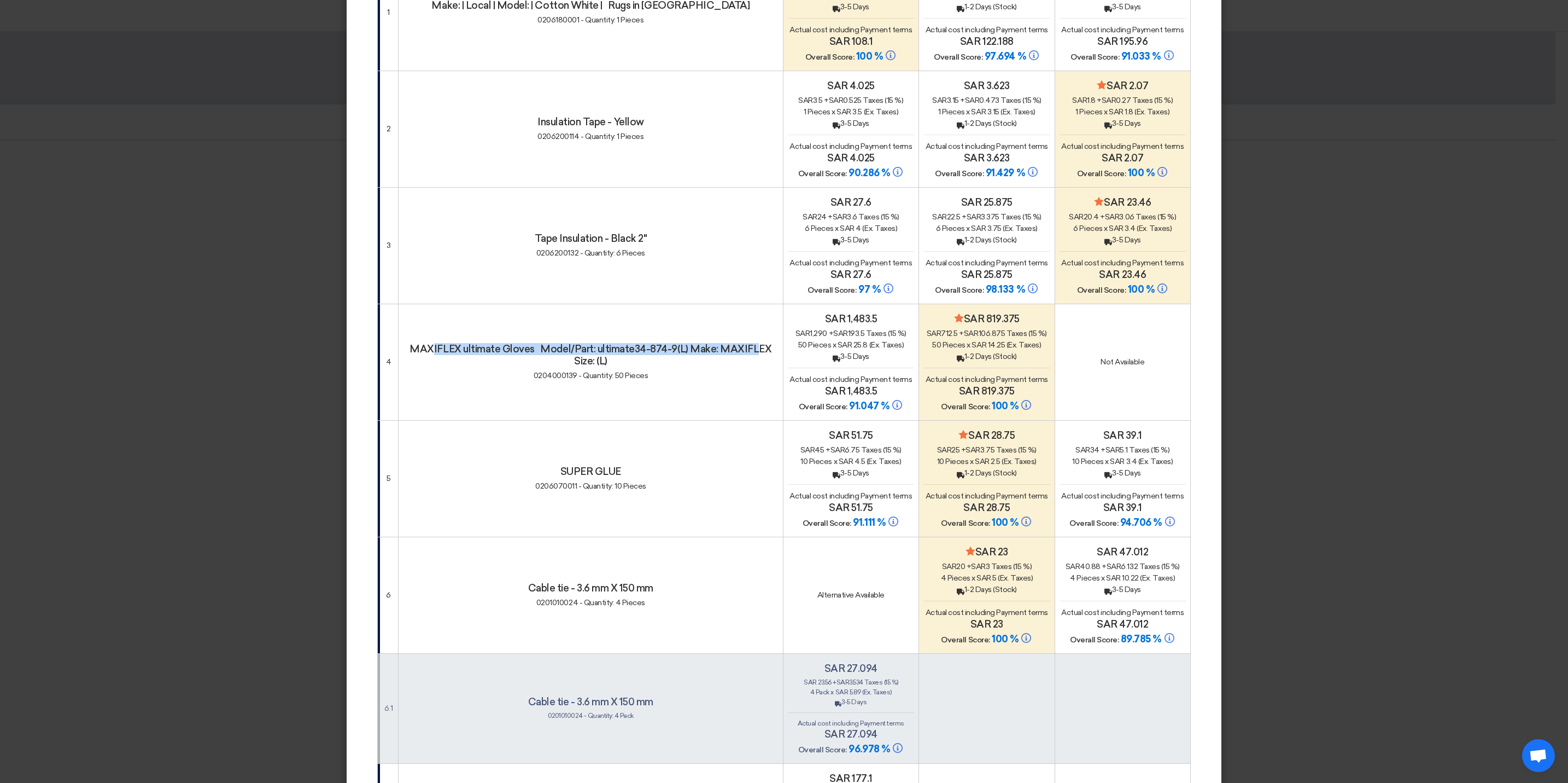
drag, startPoint x: 424, startPoint y: 333, endPoint x: 561, endPoint y: 336, distance: 137.0
click at [742, 343] on h4 "MAXIFLEX ultimate Gloves Model/Part: ultimate34-874-9(L) Make: MAXIFLEX Size: (…" at bounding box center [590, 355] width 375 height 24
drag, startPoint x: 561, startPoint y: 336, endPoint x: 520, endPoint y: 336, distance: 41.0
click at [520, 343] on h4 "MAXIFLEX ultimate Gloves Model/Part: ultimate34-874-9(L) Make: MAXIFLEX Size: (…" at bounding box center [590, 355] width 375 height 24
drag, startPoint x: 405, startPoint y: 333, endPoint x: 745, endPoint y: 345, distance: 340.2
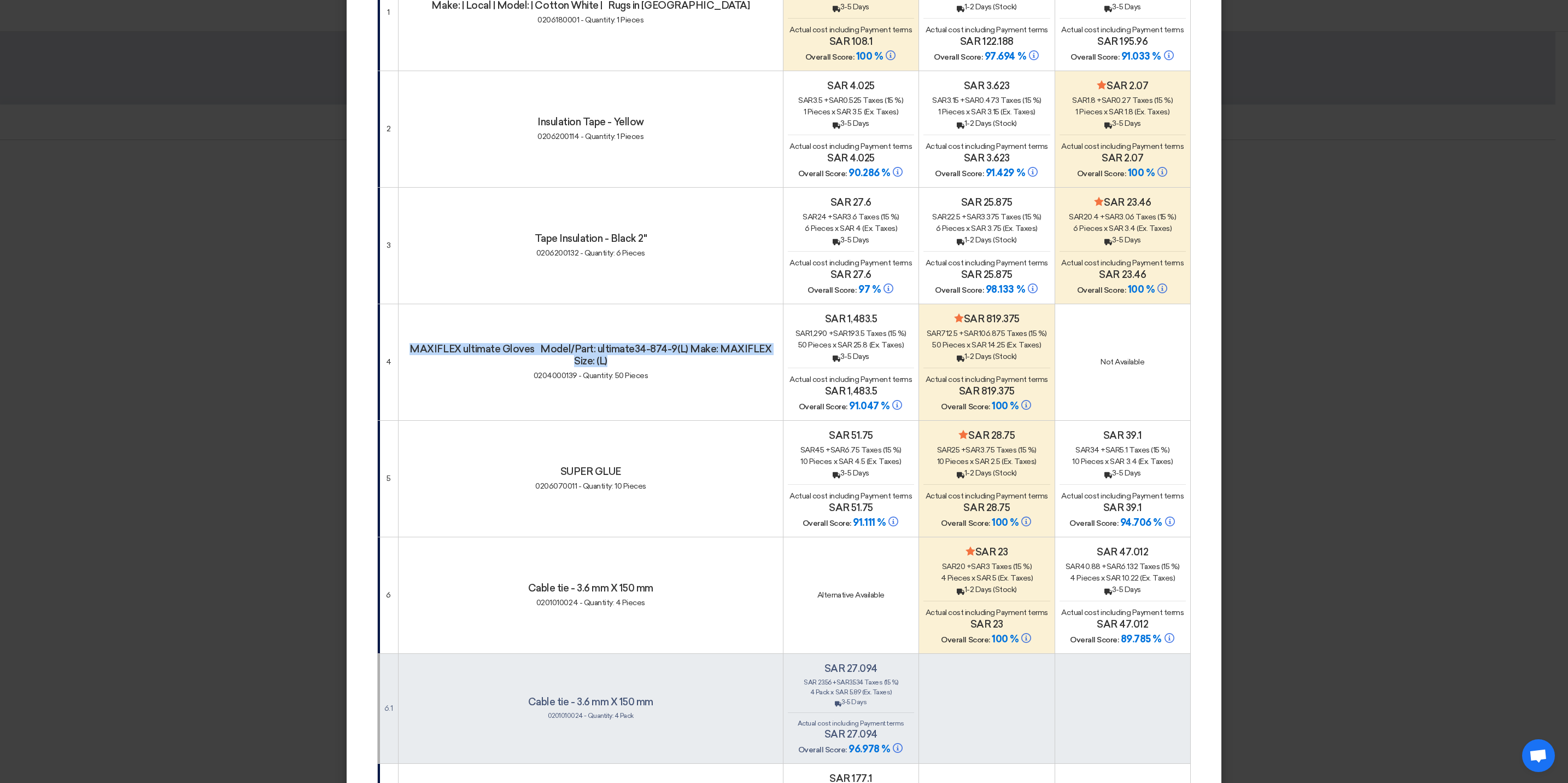
click at [745, 345] on h4 "MAXIFLEX ultimate Gloves Model/Part: ultimate34-874-9(L) Make: MAXIFLEX Size: (…" at bounding box center [590, 355] width 375 height 24
copy h4 "MAXIFLEX ultimate Gloves Model/Part: ultimate34-874-9(L) Make: MAXIFLEX Size: (…"
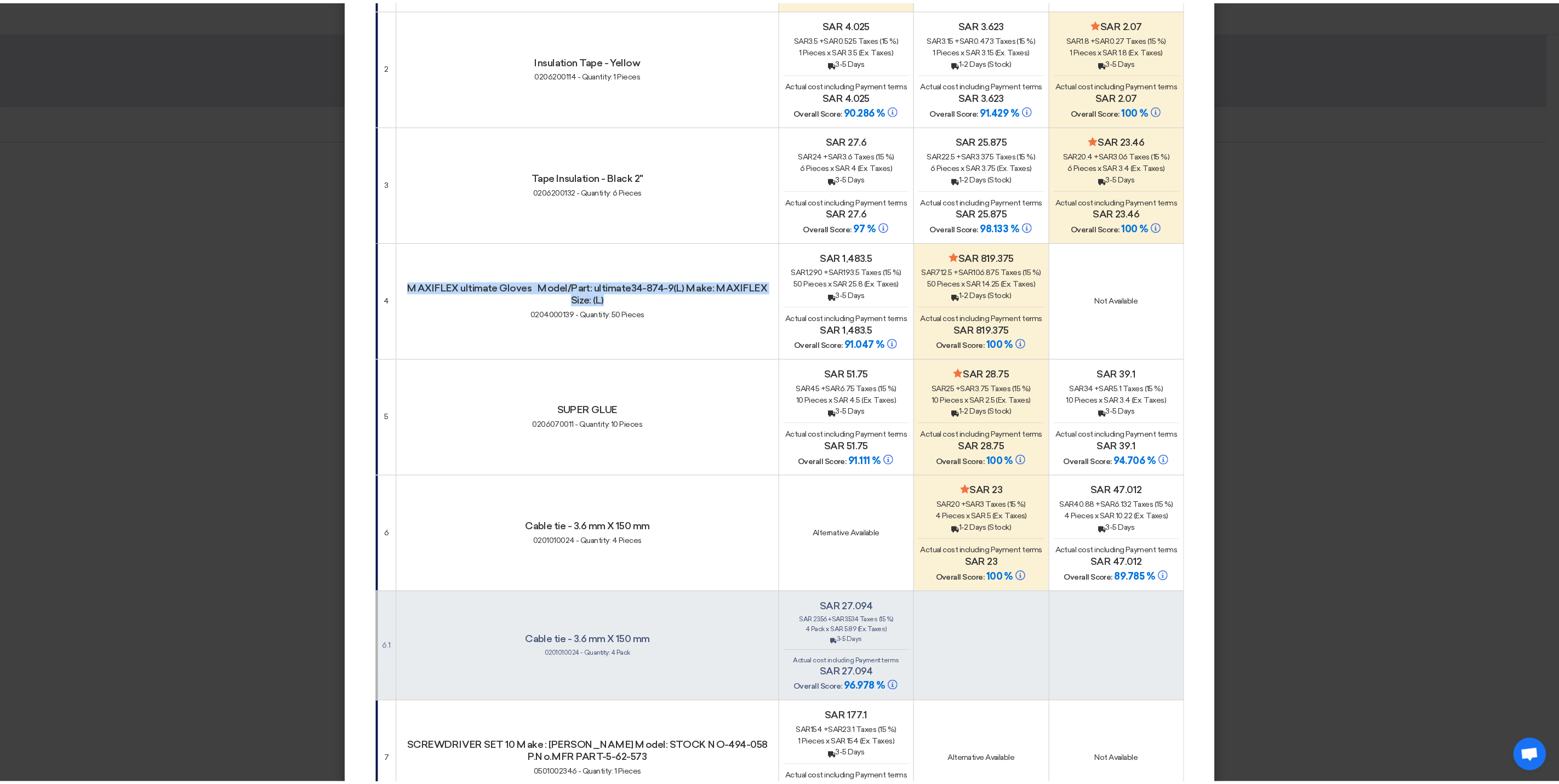
scroll to position [0, 0]
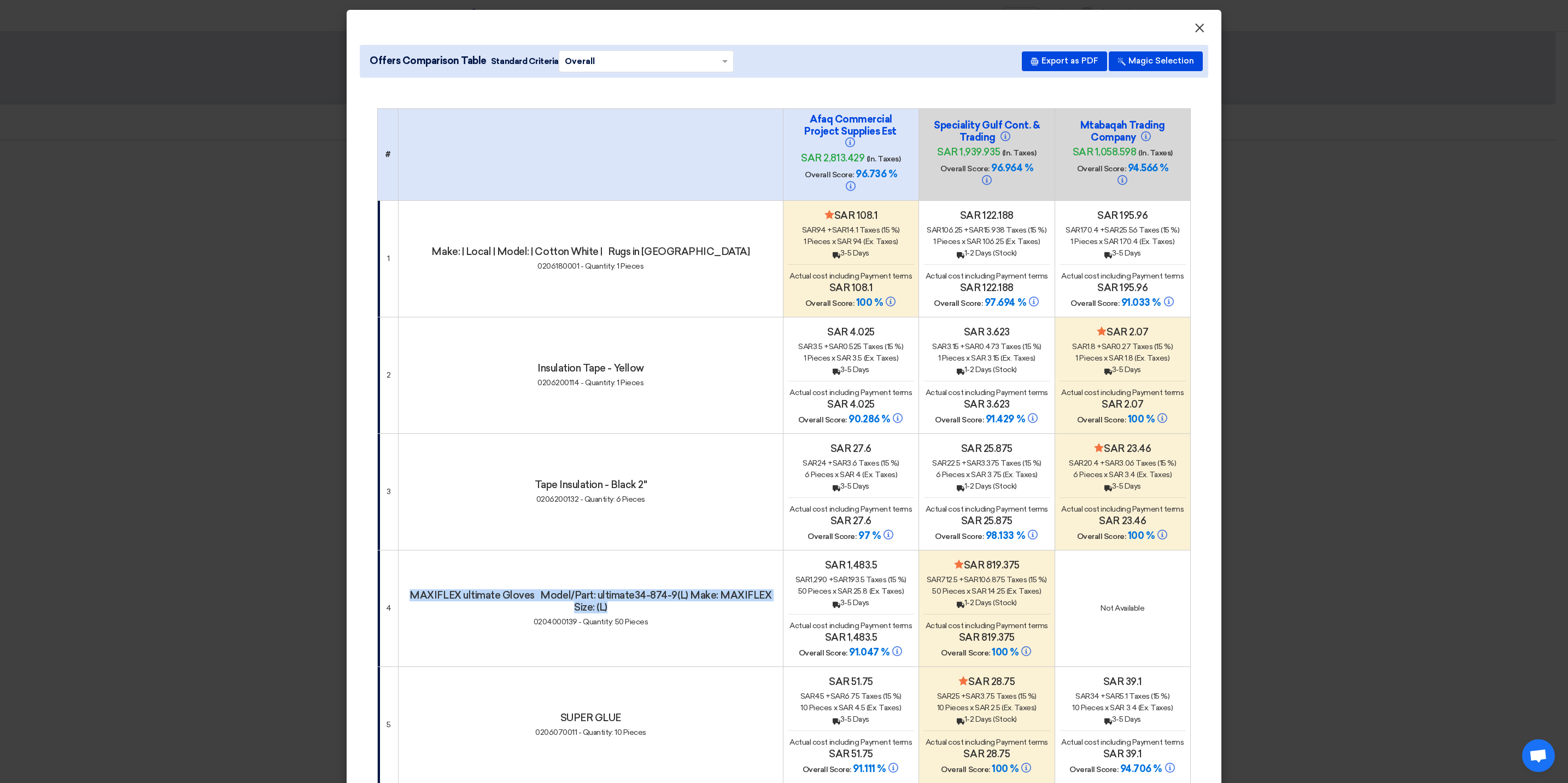
click at [1195, 30] on span "×" at bounding box center [1199, 30] width 11 height 21
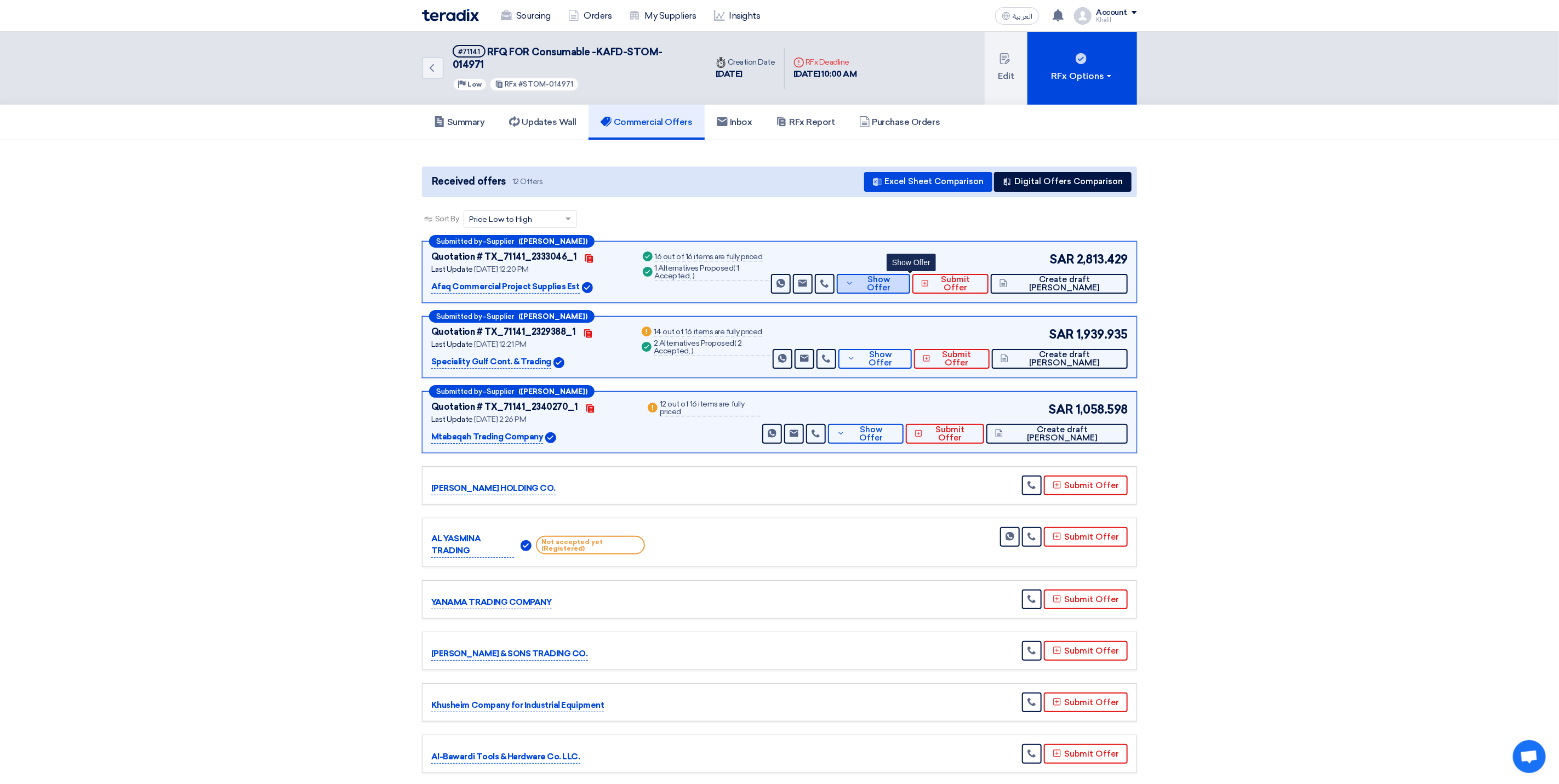
click at [902, 275] on span "Show Offer" at bounding box center [879, 283] width 45 height 17
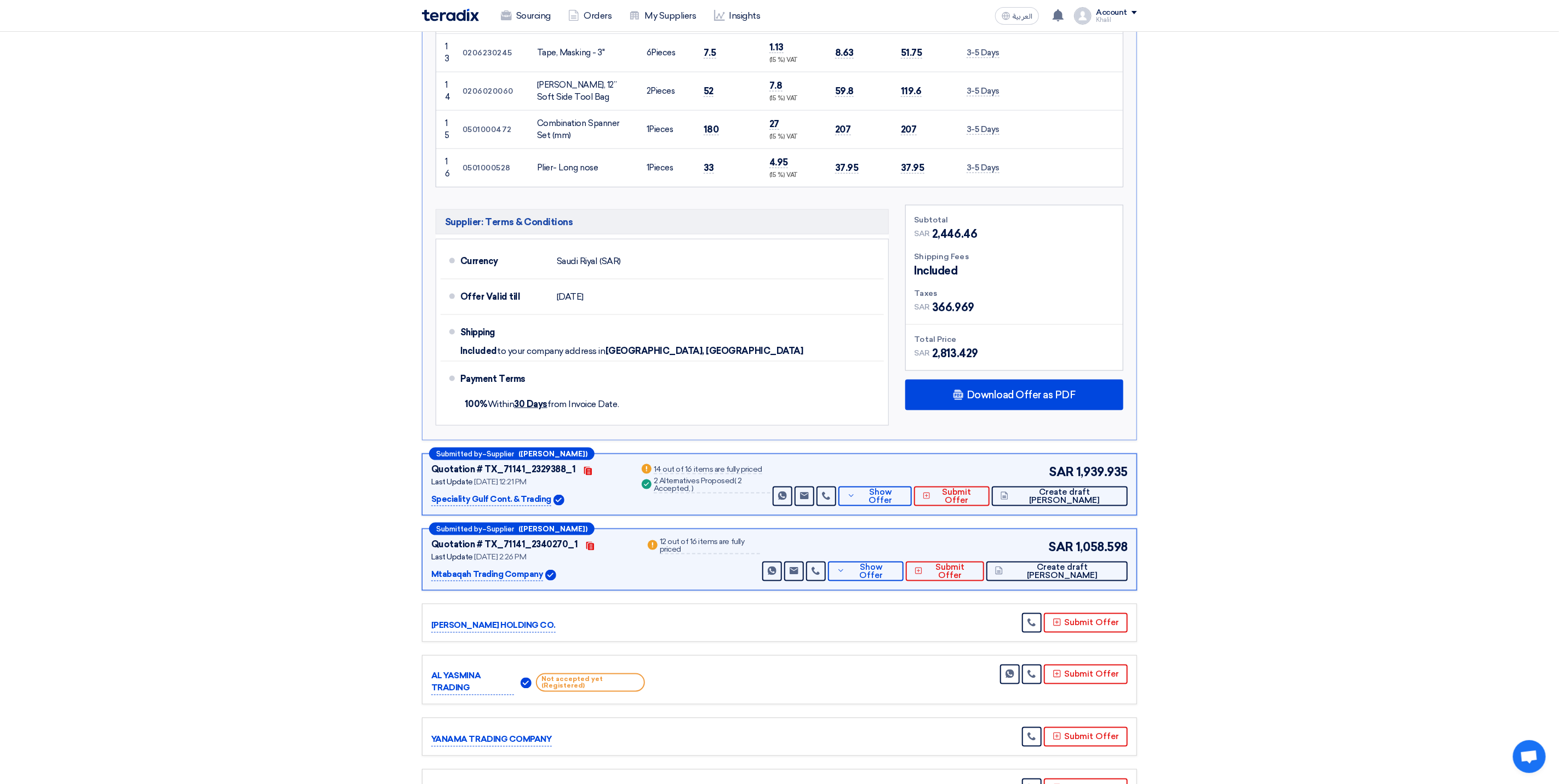
scroll to position [904, 0]
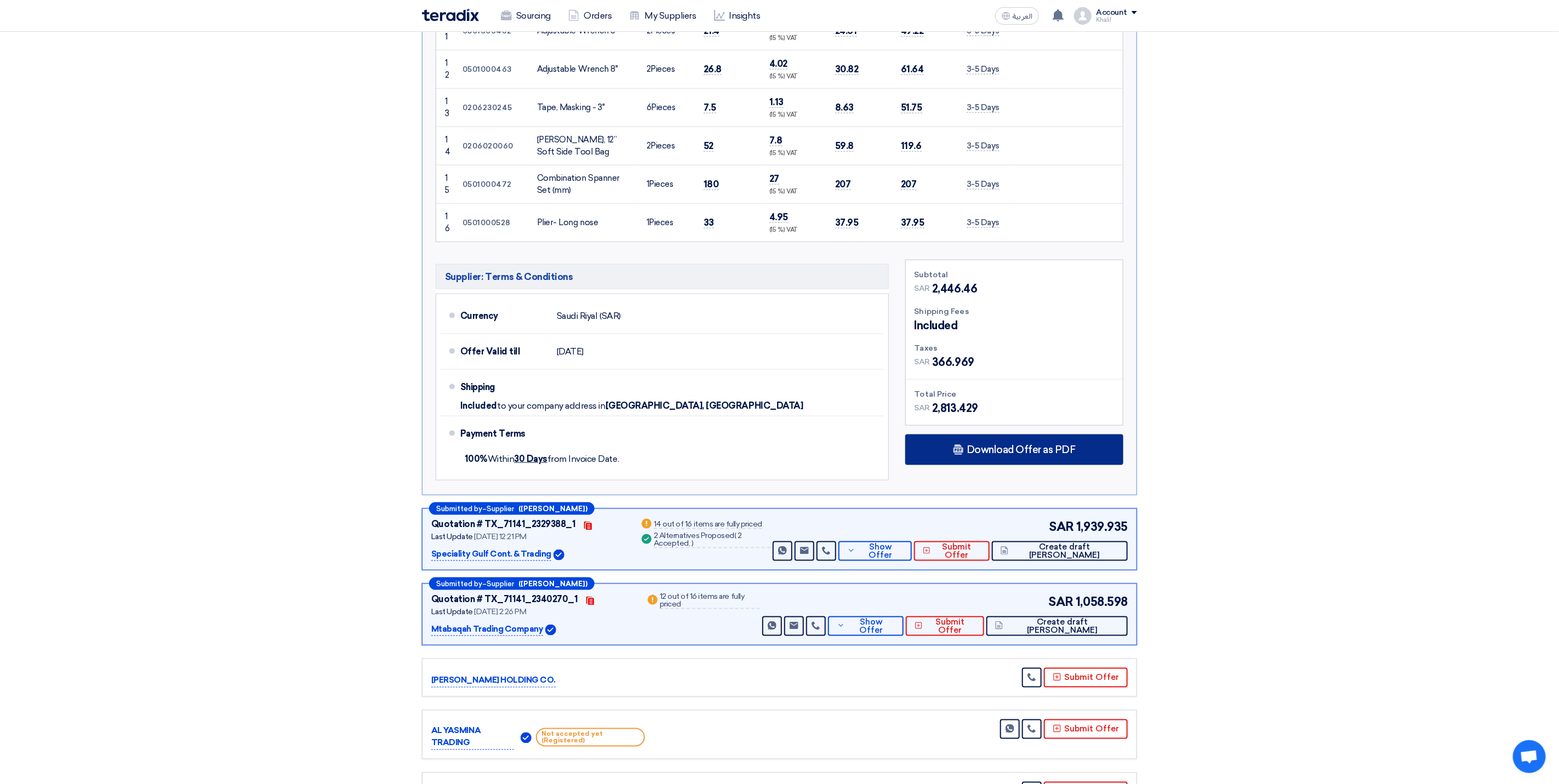
click at [995, 445] on span "Download Offer as PDF" at bounding box center [1022, 450] width 109 height 10
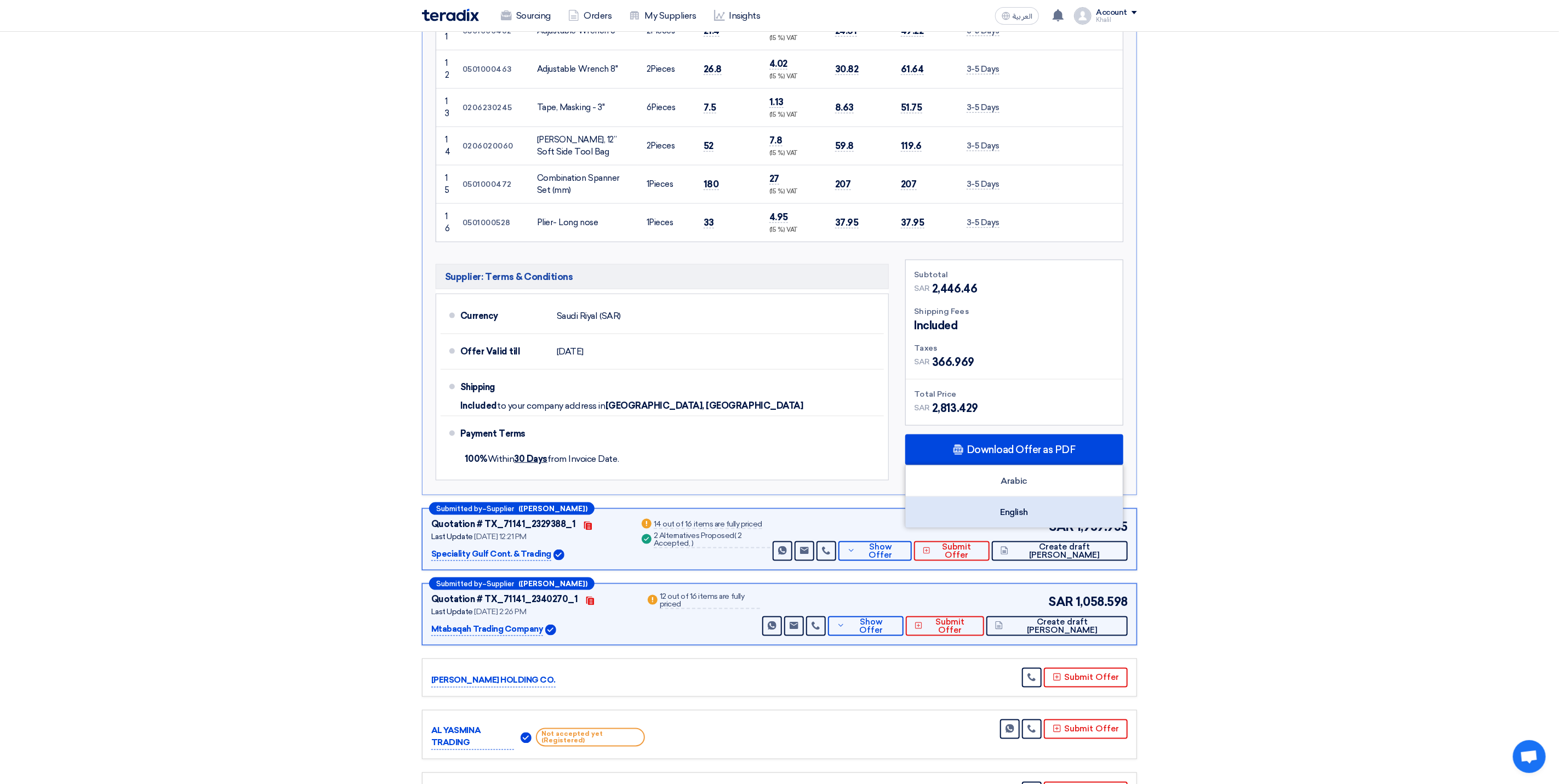
click at [1025, 497] on div "English" at bounding box center [1014, 512] width 217 height 30
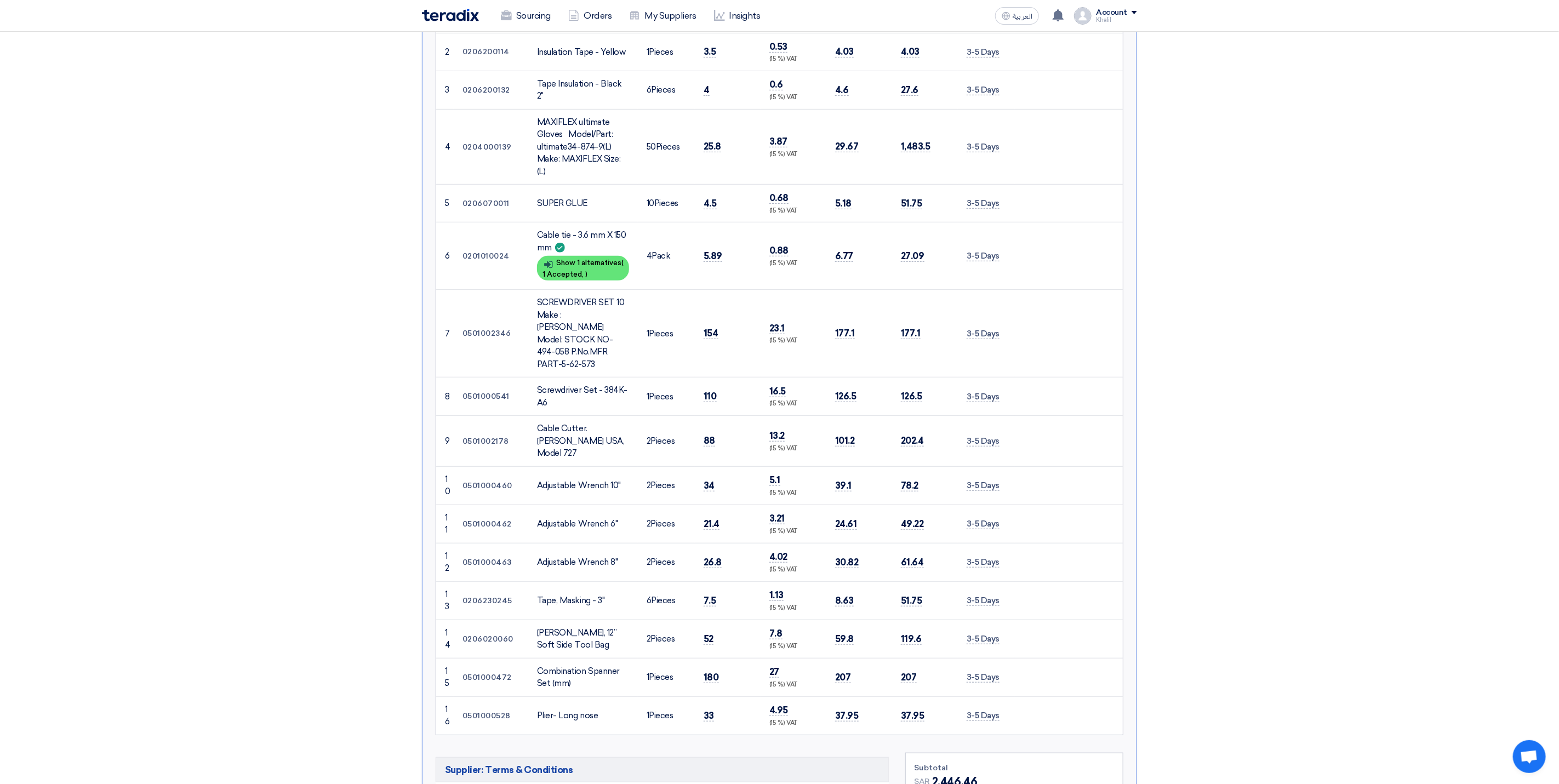
scroll to position [0, 0]
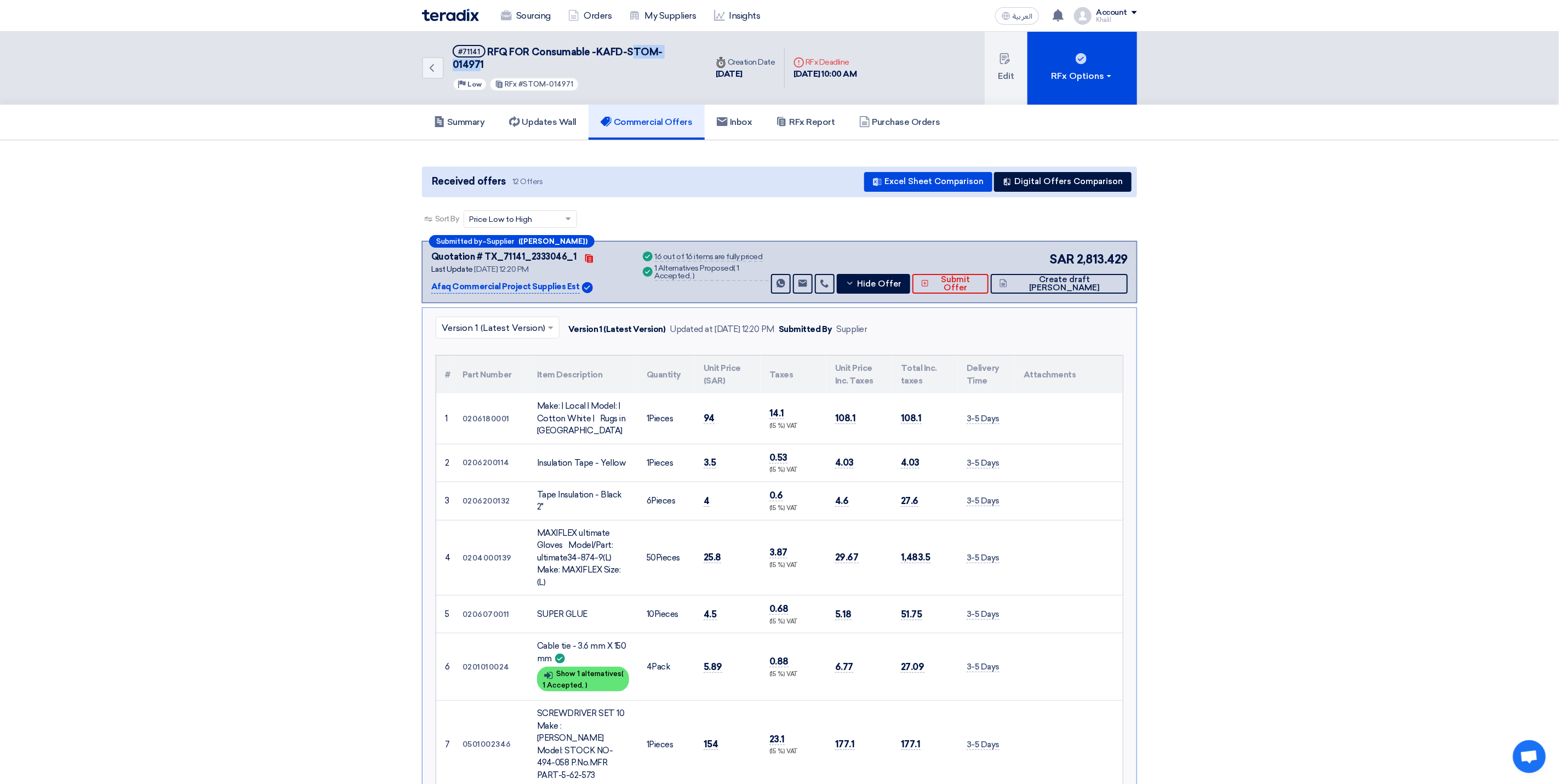
drag, startPoint x: 686, startPoint y: 53, endPoint x: 635, endPoint y: 55, distance: 51.0
click at [635, 55] on span "RFQ FOR Consumable -KAFD-STOM-014971" at bounding box center [557, 58] width 210 height 24
click at [633, 55] on span "RFQ FOR Consumable -KAFD-STOM-014971" at bounding box center [557, 58] width 210 height 24
drag, startPoint x: 626, startPoint y: 48, endPoint x: 698, endPoint y: 50, distance: 72.0
click at [698, 50] on div "Back #71141 RFQ FOR Consumable -KAFD-STOM-014971 Priority Low RFx #STOM-014971" at bounding box center [565, 68] width 285 height 73
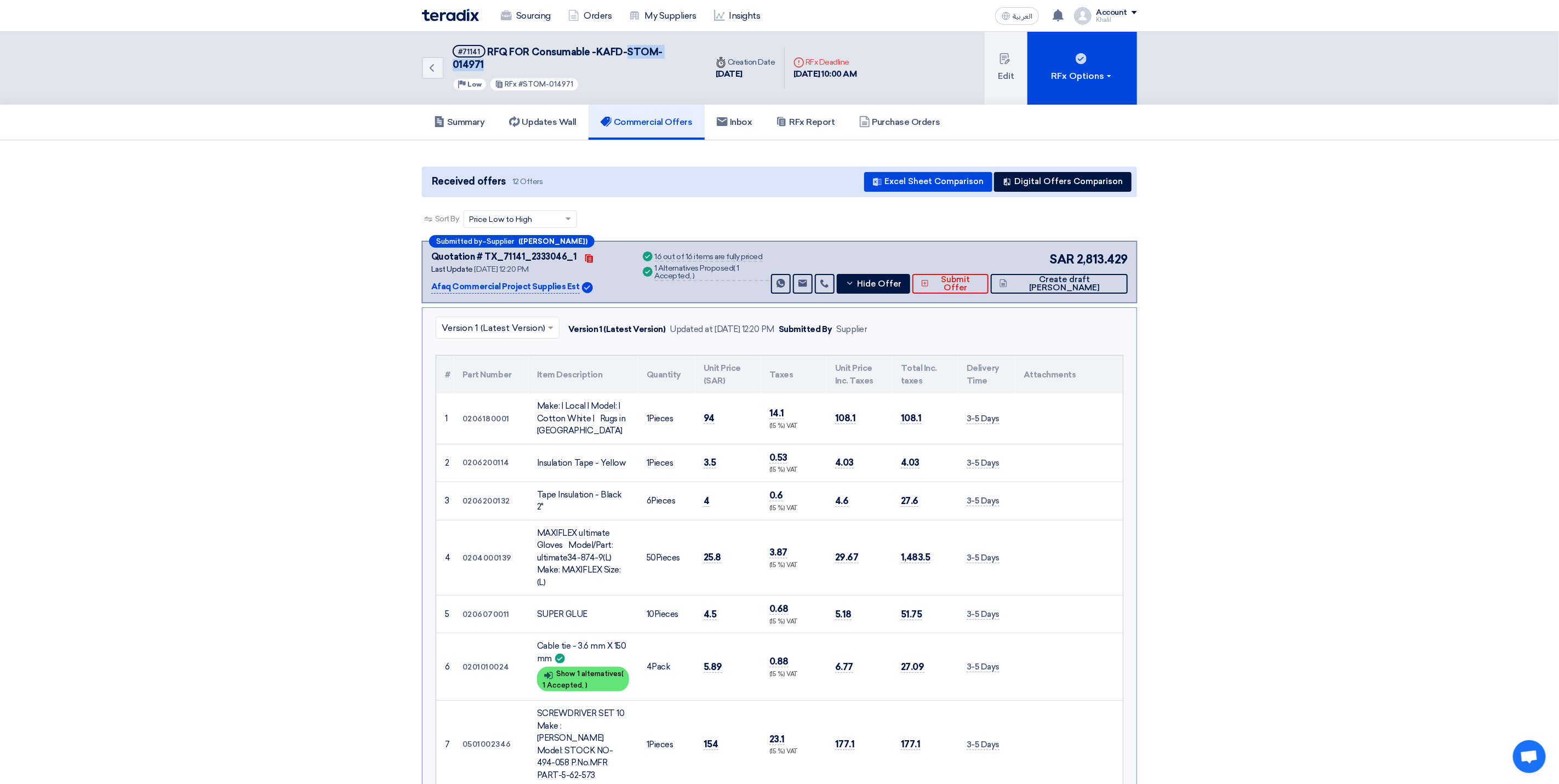
copy span "STOM-014971"
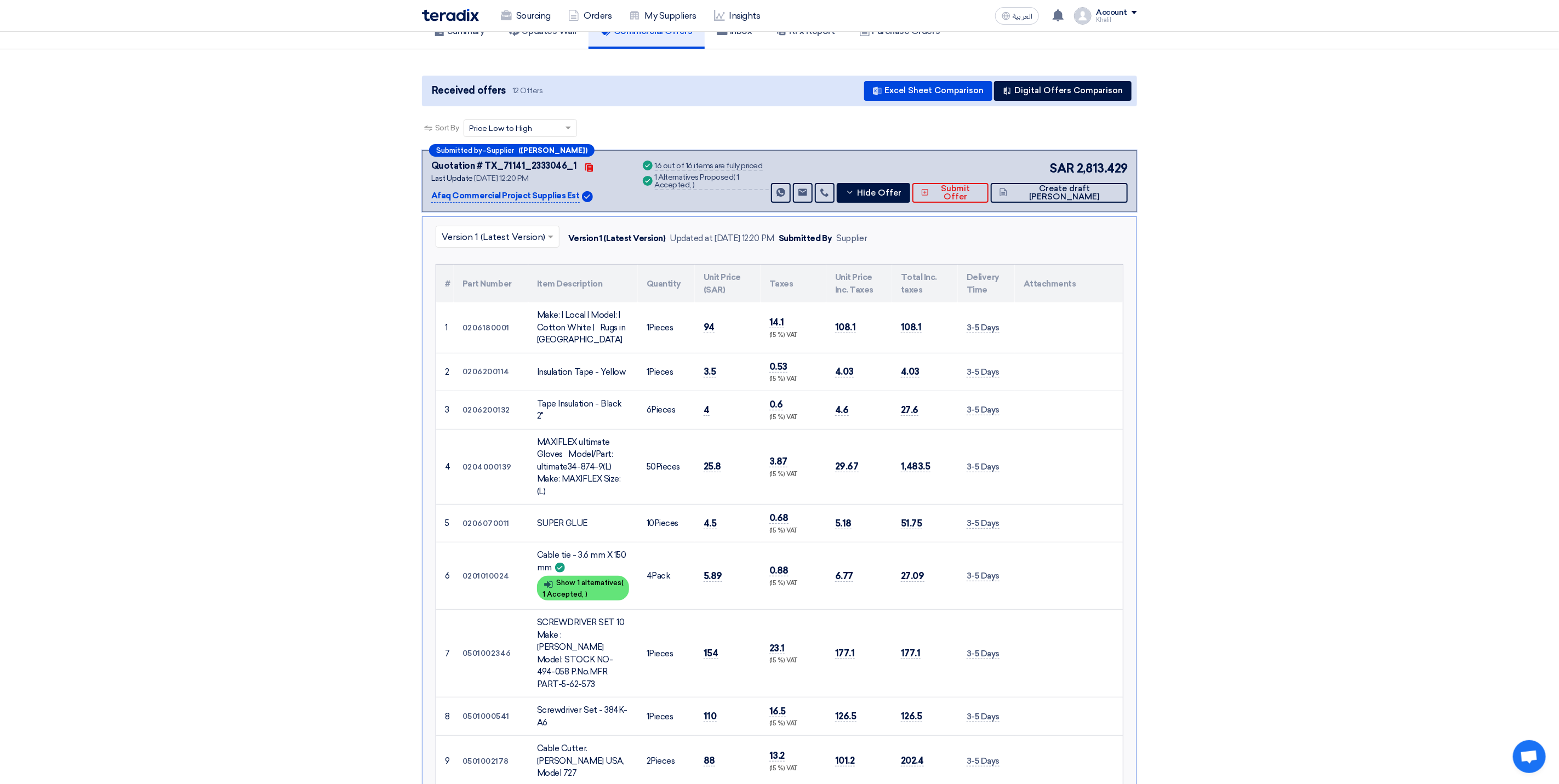
scroll to position [82, 0]
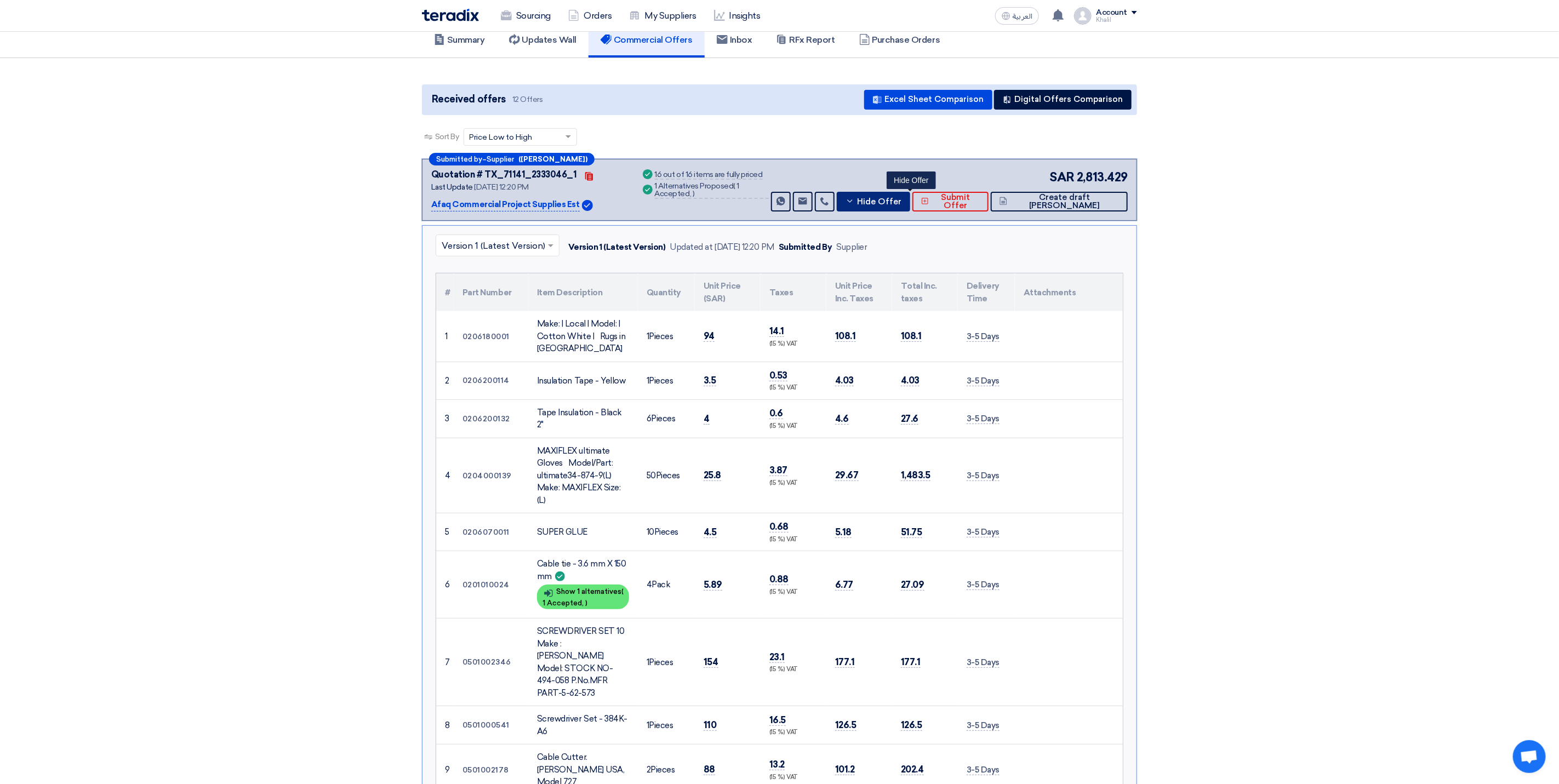
click at [887, 195] on button "Hide Offer" at bounding box center [873, 201] width 73 height 20
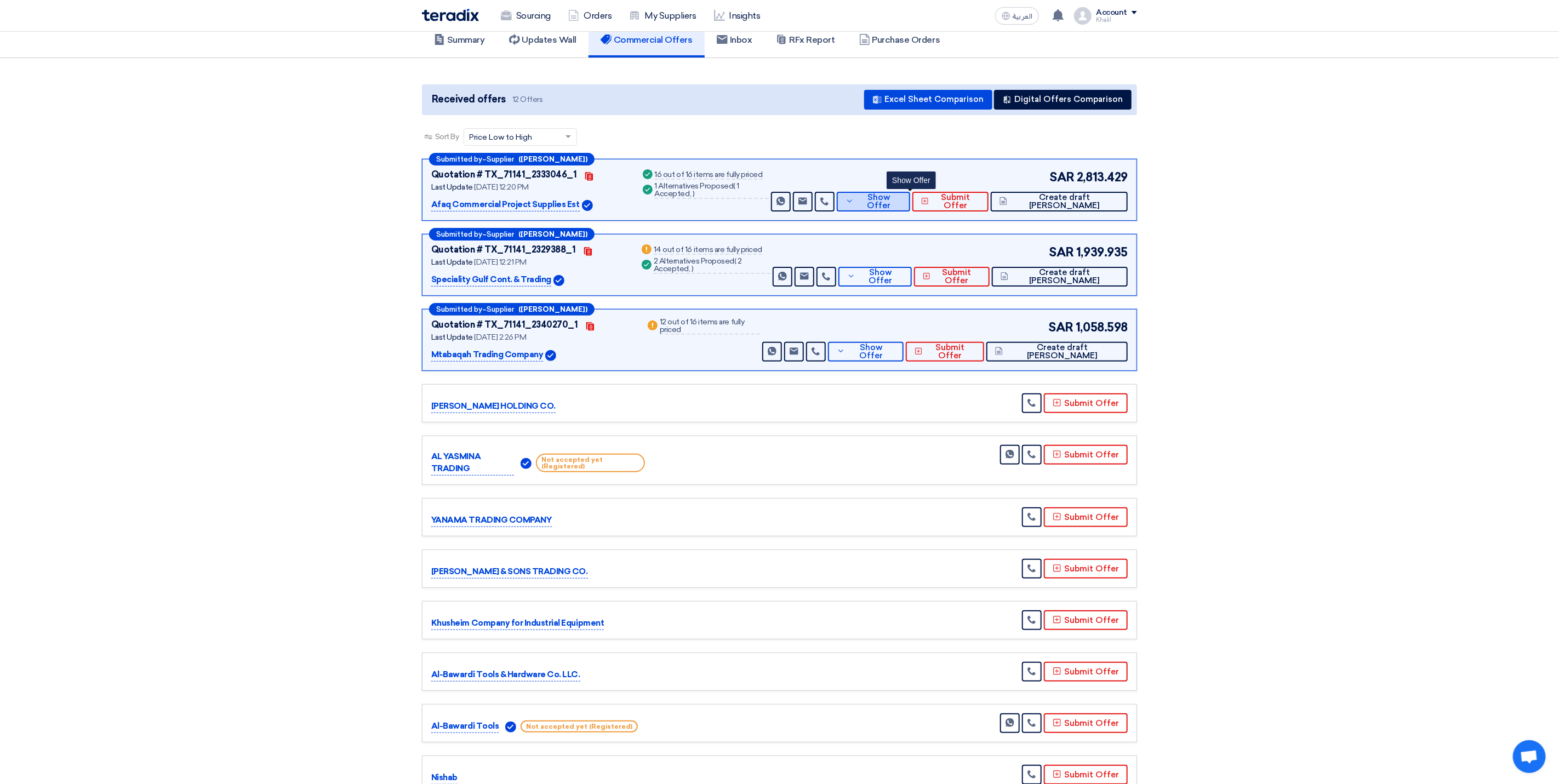
click at [887, 195] on button "Show Offer" at bounding box center [873, 201] width 73 height 20
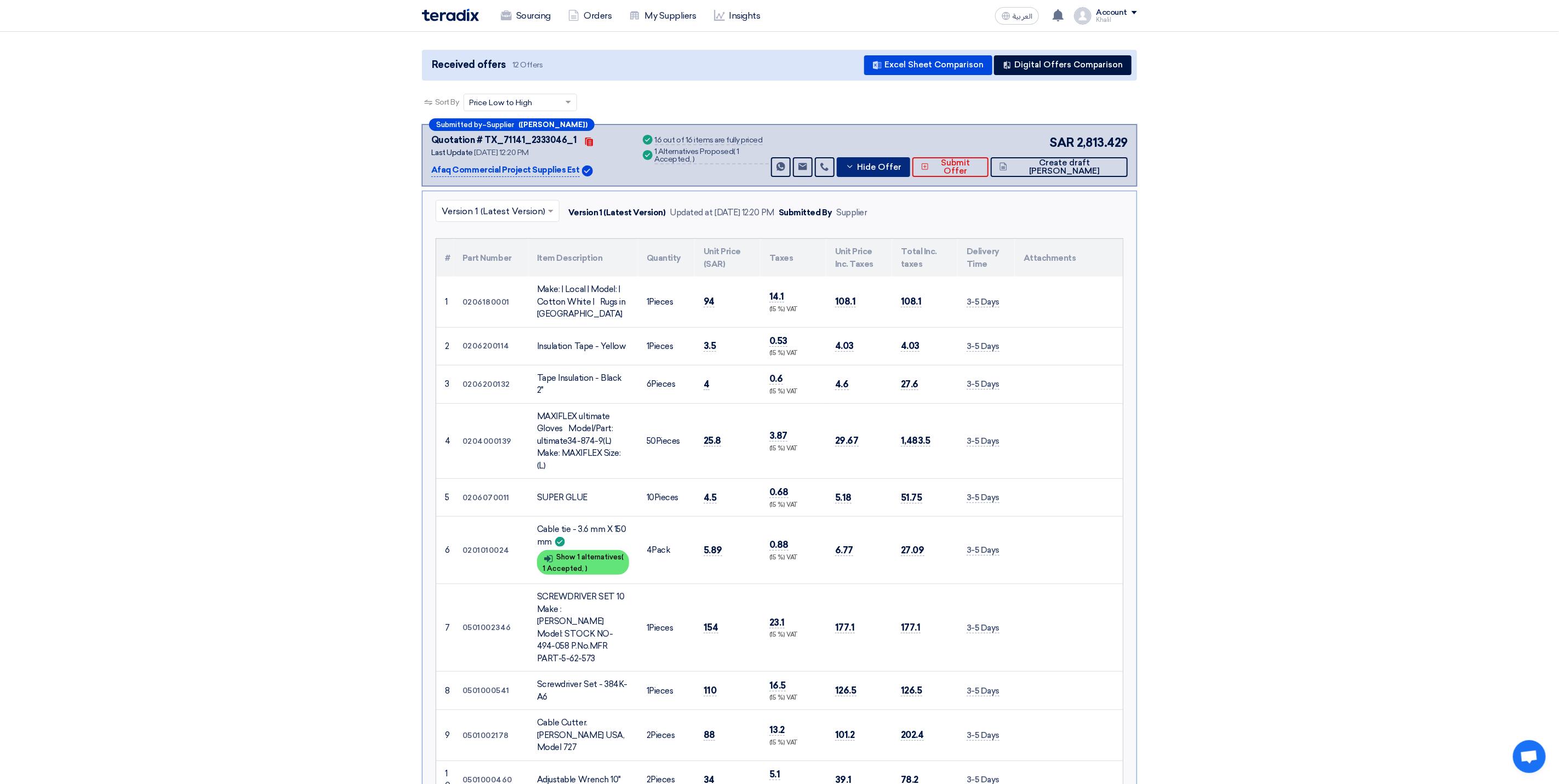
scroll to position [0, 0]
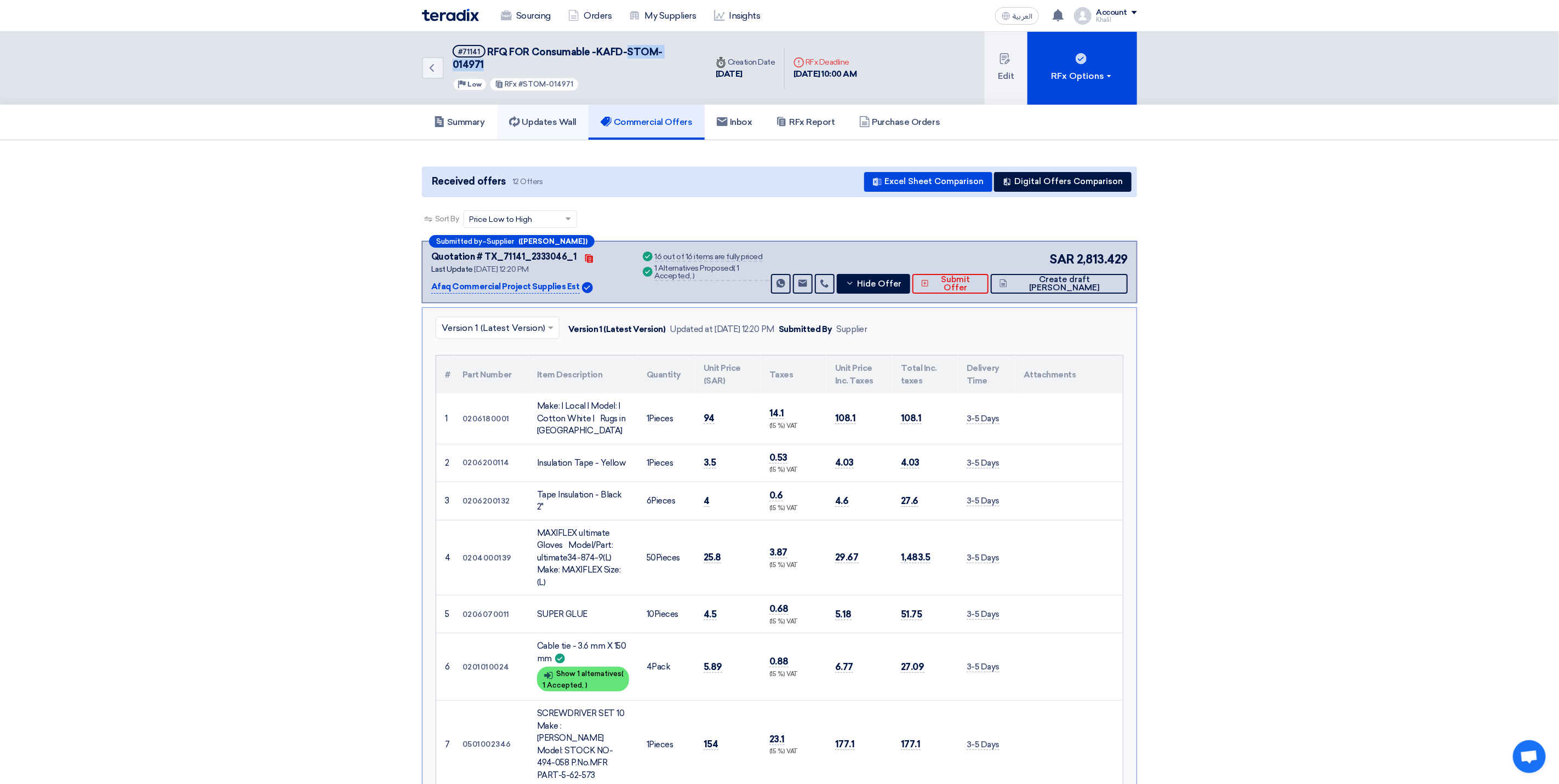
click at [554, 117] on h5 "Updates Wall" at bounding box center [542, 122] width 67 height 11
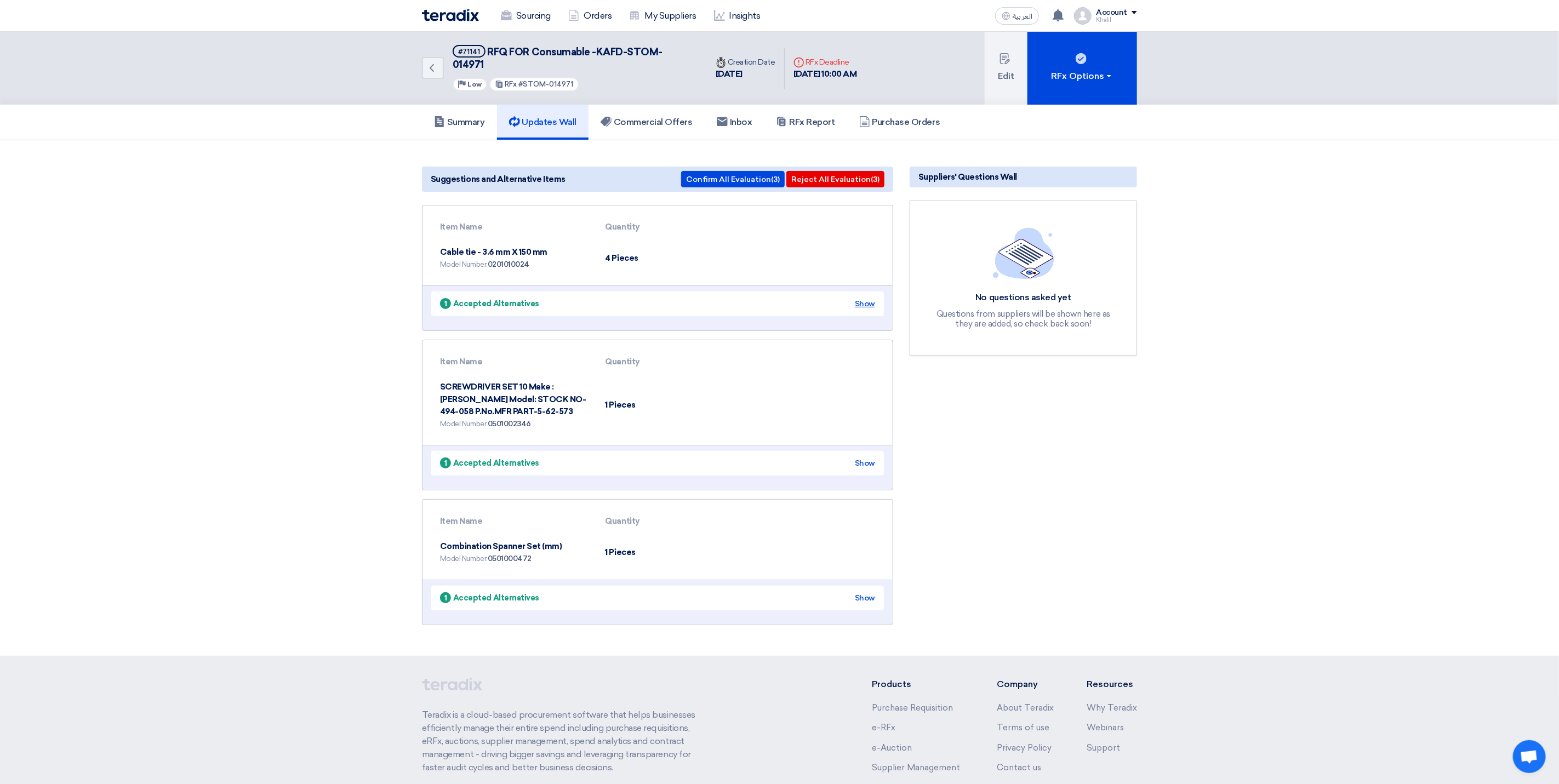
click at [857, 298] on div "Show" at bounding box center [864, 304] width 21 height 12
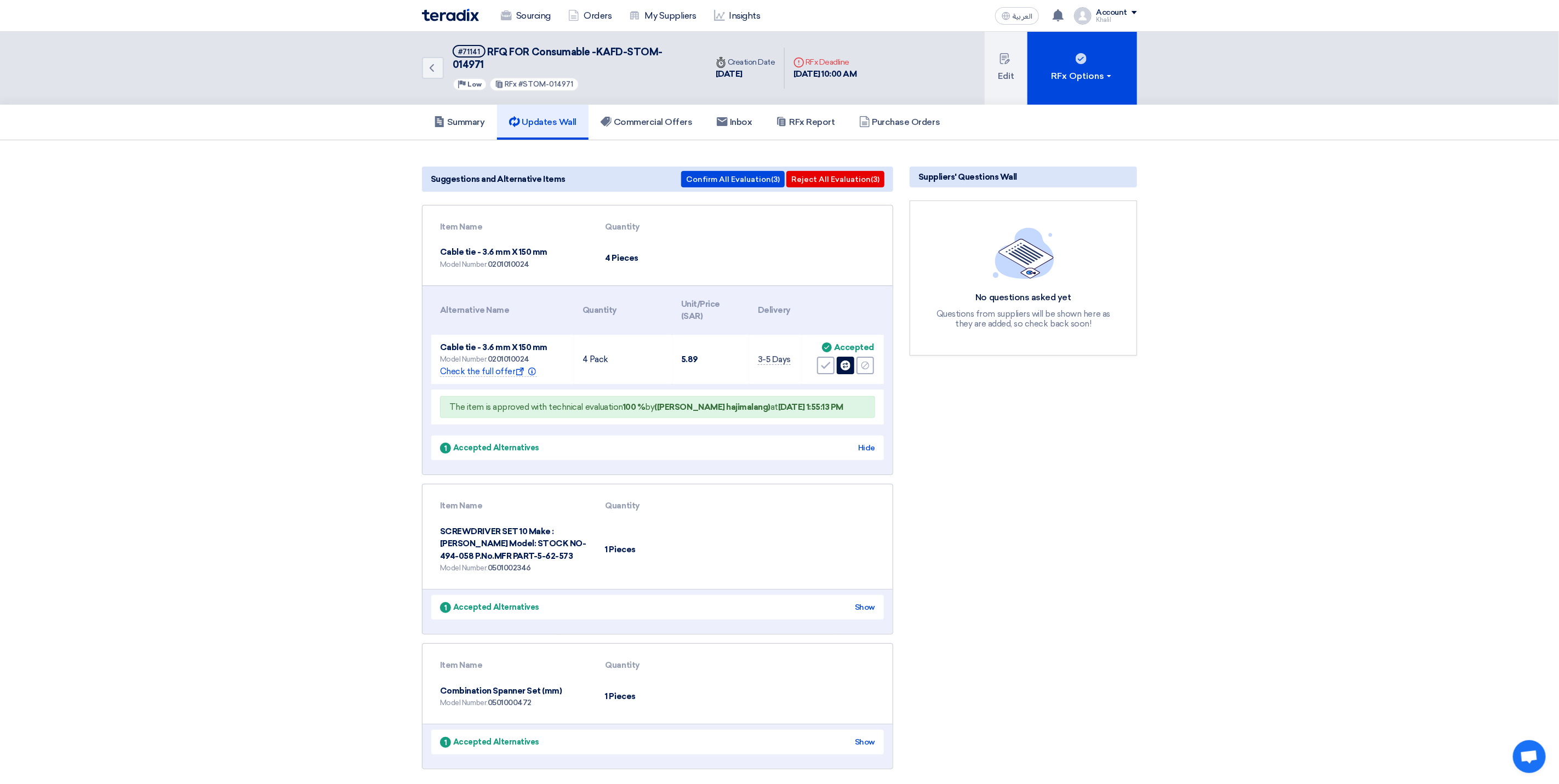
click at [1001, 412] on div "Suppliers' Questions Wall No questions asked yet Questions from suppliers will …" at bounding box center [1024, 470] width 244 height 616
click at [827, 362] on use at bounding box center [826, 365] width 10 height 7
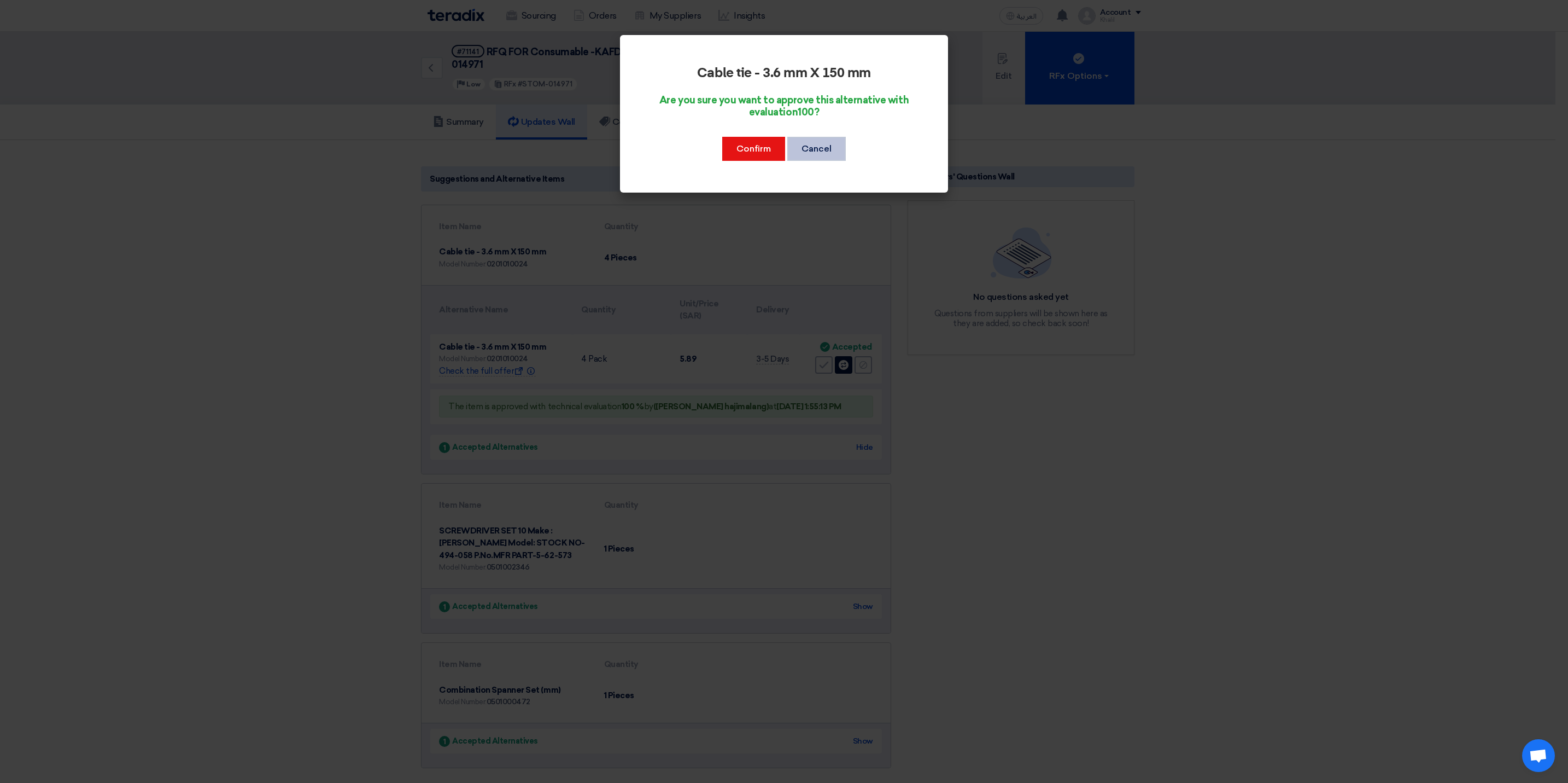
click at [823, 149] on button "Cancel" at bounding box center [817, 148] width 58 height 24
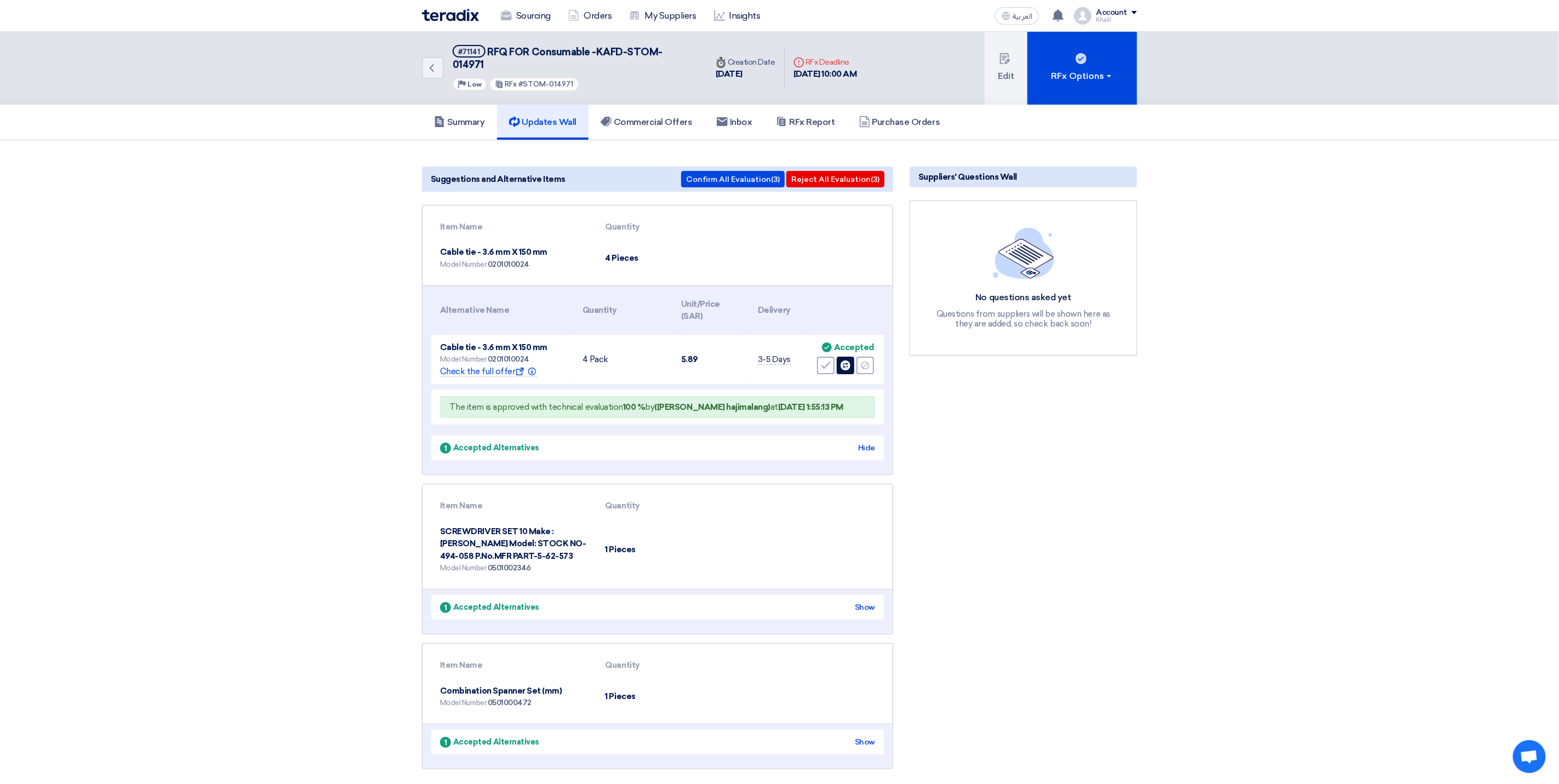
click at [930, 406] on div "Suppliers' Questions Wall No questions asked yet Questions from suppliers will …" at bounding box center [1024, 470] width 244 height 616
drag, startPoint x: 1028, startPoint y: 411, endPoint x: 1047, endPoint y: 413, distance: 19.1
click at [1047, 413] on div "Suppliers' Questions Wall No questions asked yet Questions from suppliers will …" at bounding box center [1024, 470] width 244 height 616
